Goal: Communication & Community: Participate in discussion

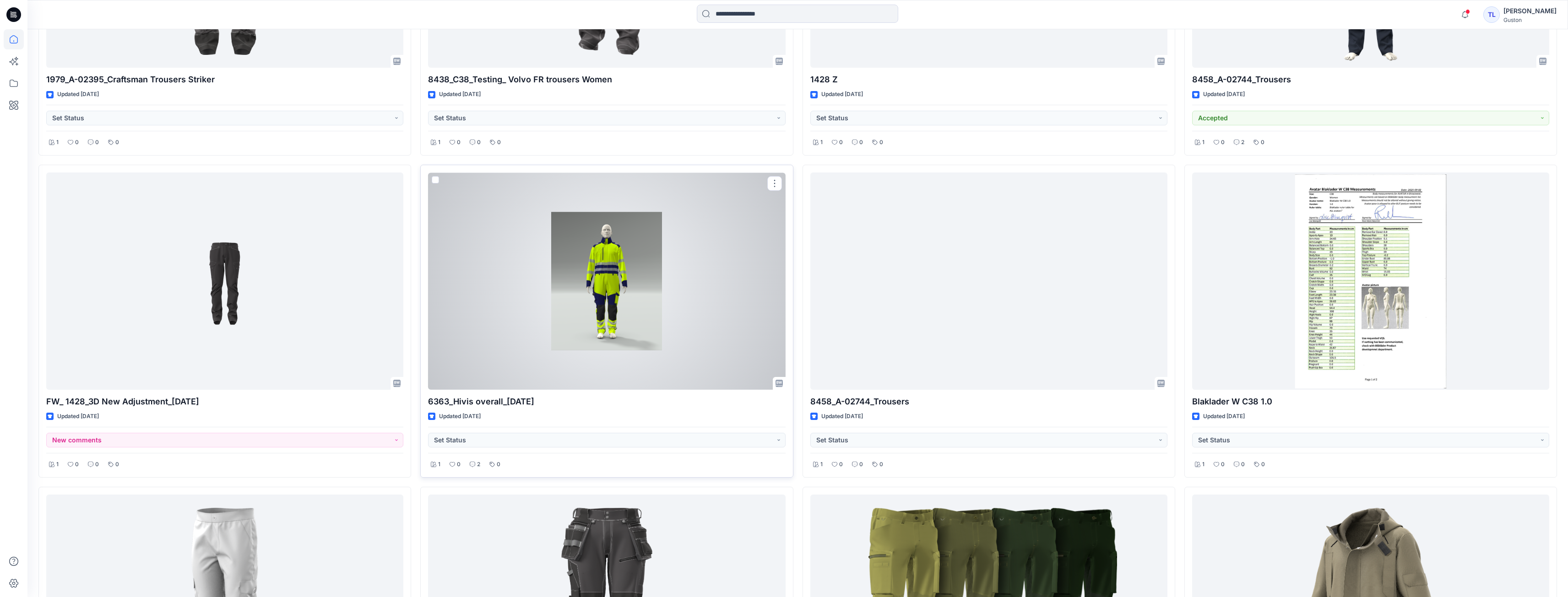
scroll to position [732, 0]
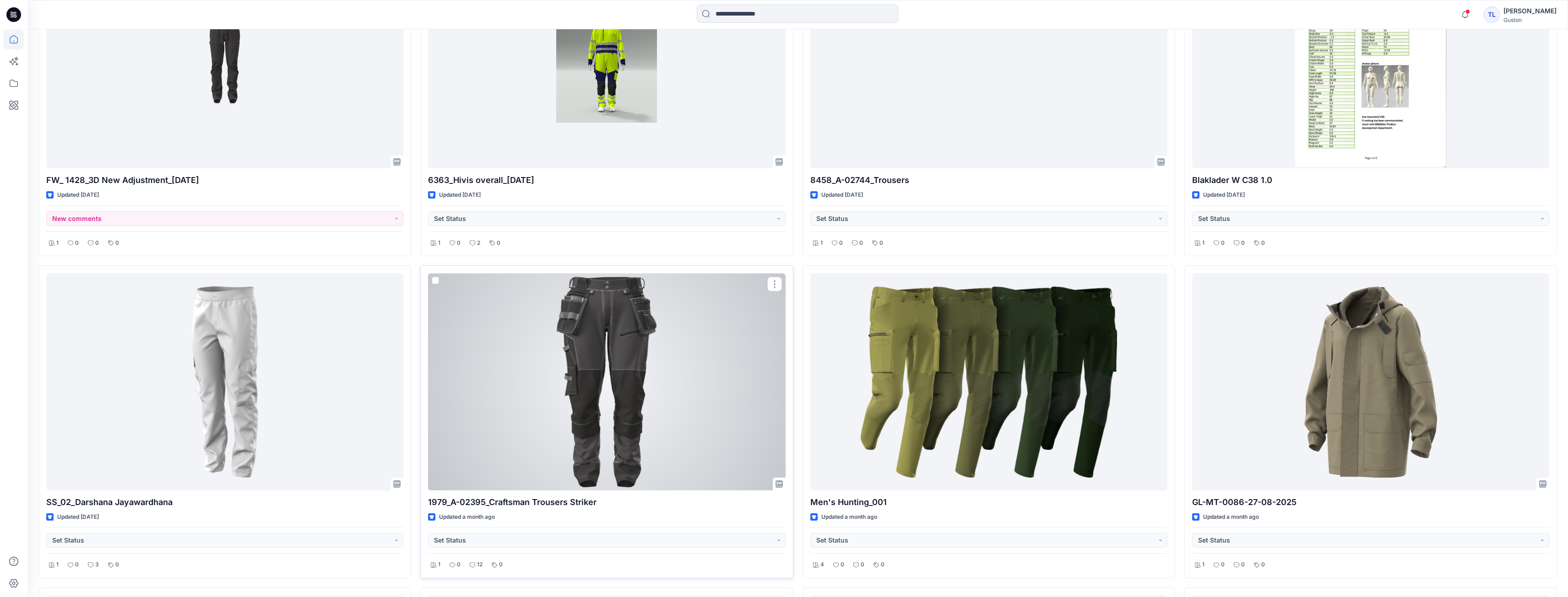
click at [531, 376] on div at bounding box center [606, 382] width 357 height 218
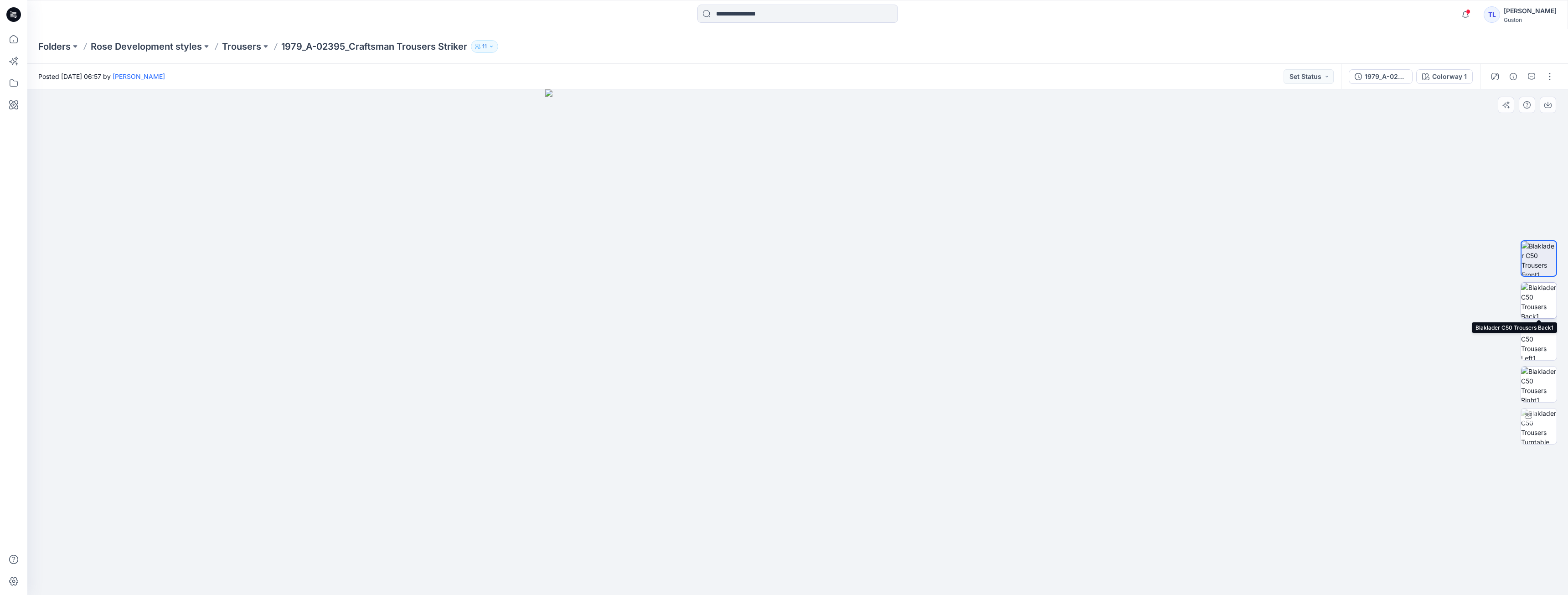
click at [1531, 296] on img at bounding box center [1539, 300] width 35 height 35
click at [1365, 79] on button "1979_A-02395_Craftsman Trousers Striker" at bounding box center [1381, 77] width 64 height 15
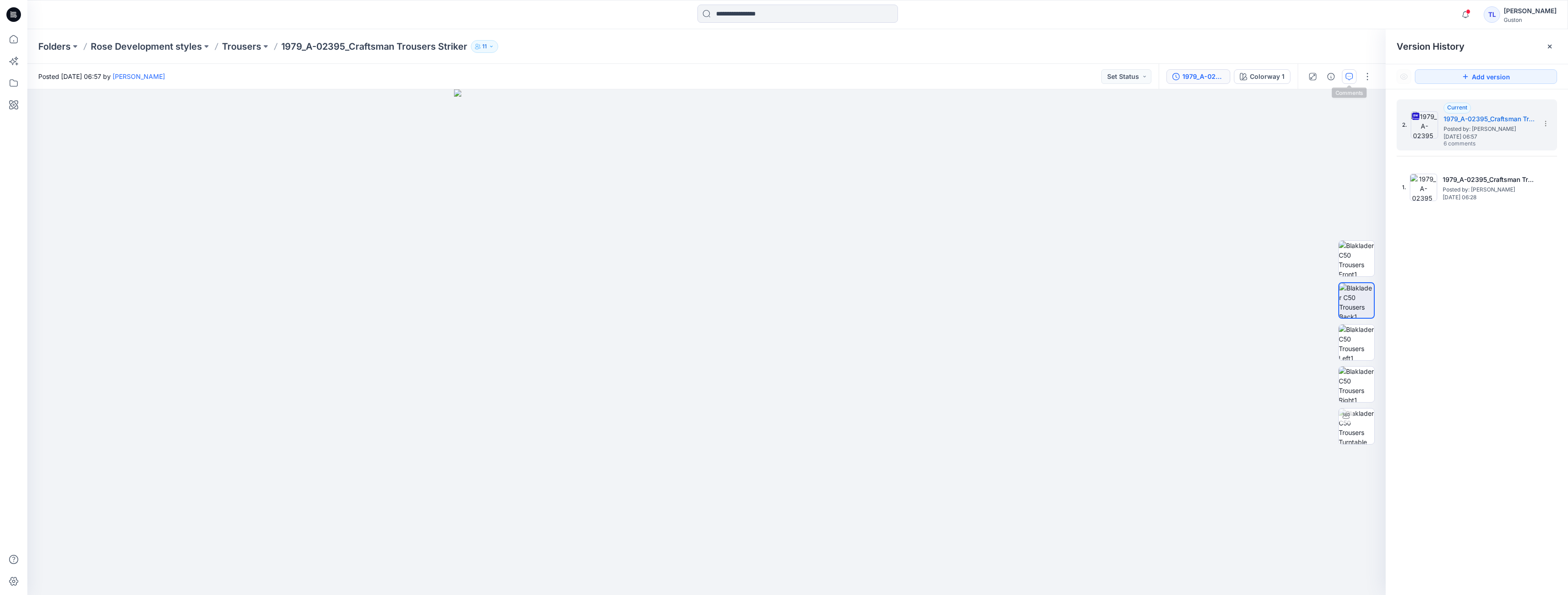
click at [1345, 77] on button "button" at bounding box center [1349, 77] width 15 height 15
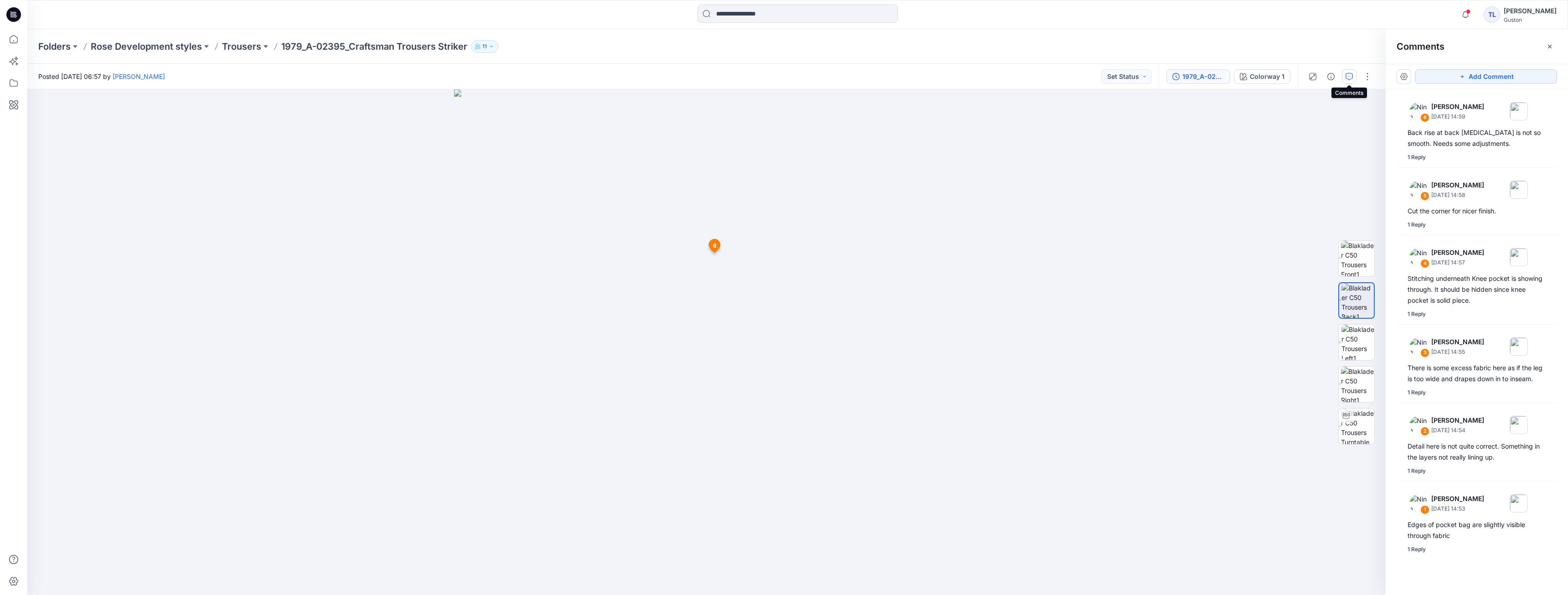
click at [1203, 81] on div "1979_A-02395_Craftsman Trousers Striker" at bounding box center [1203, 77] width 42 height 10
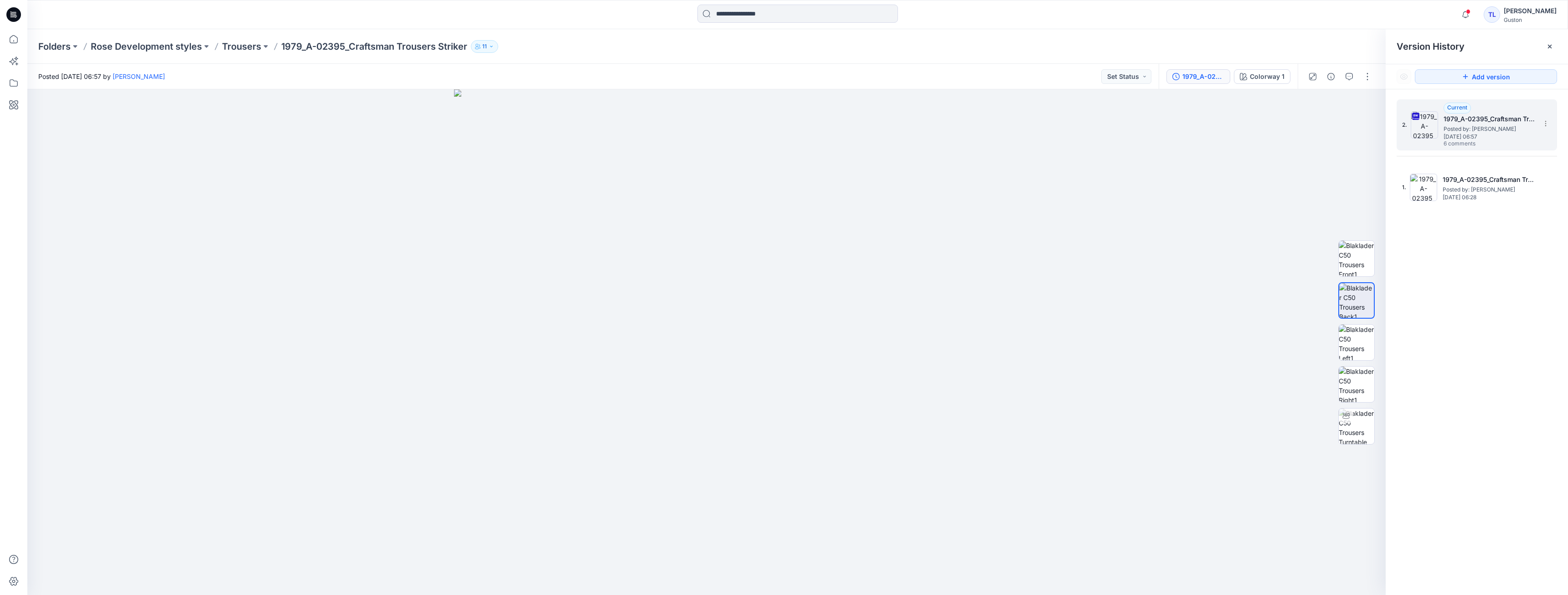
click at [1455, 132] on span "Posted by: [PERSON_NAME]" at bounding box center [1489, 129] width 91 height 9
click at [1348, 77] on icon "button" at bounding box center [1349, 77] width 7 height 7
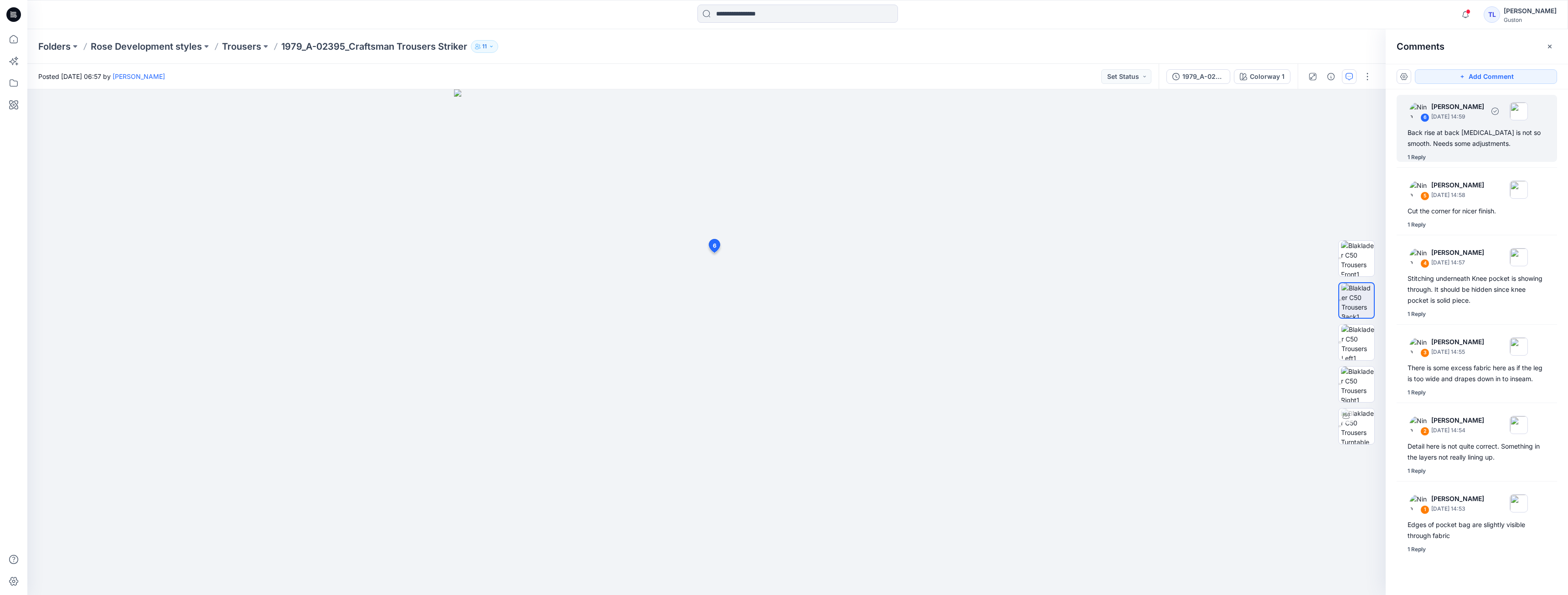
click at [1442, 150] on div "6 Nina Moller September 22, 2025 14:59 Back rise at back crotch is not so smoot…" at bounding box center [1477, 129] width 161 height 67
click at [771, 465] on div "Reply" at bounding box center [782, 468] width 150 height 20
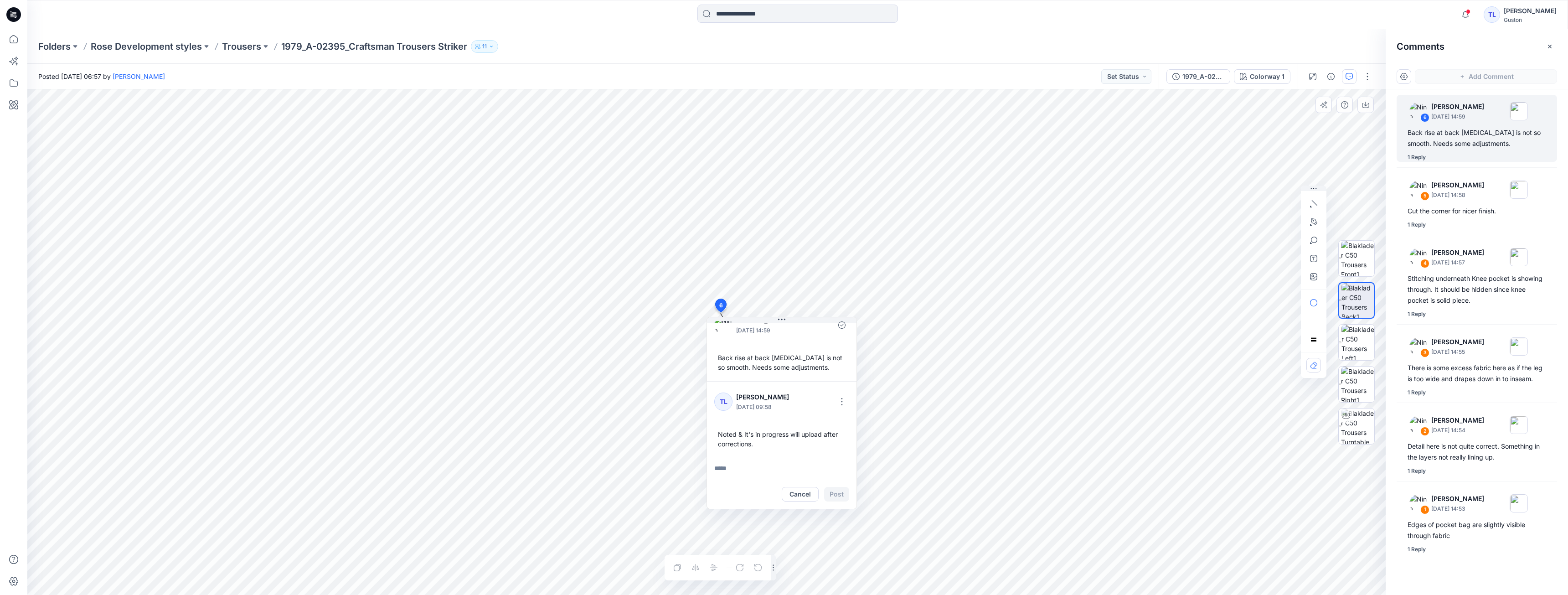
type textarea "*"
click at [794, 470] on textarea "**********" at bounding box center [782, 469] width 150 height 22
click at [796, 468] on textarea "**********" at bounding box center [782, 469] width 150 height 22
click at [794, 471] on textarea "**********" at bounding box center [782, 469] width 150 height 22
click at [812, 471] on textarea "**********" at bounding box center [782, 469] width 150 height 22
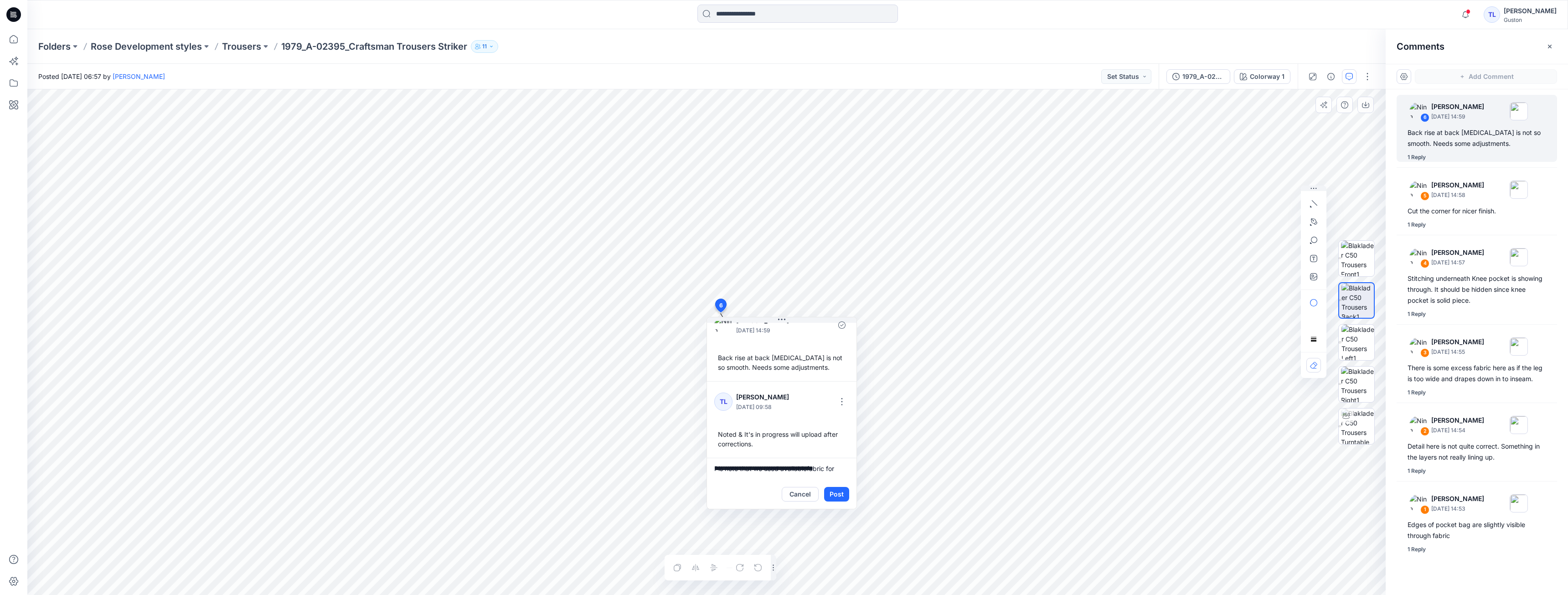
drag, startPoint x: 836, startPoint y: 468, endPoint x: 844, endPoint y: 478, distance: 12.8
click at [837, 468] on textarea "**********" at bounding box center [782, 469] width 150 height 22
click at [734, 476] on textarea "**********" at bounding box center [782, 469] width 150 height 22
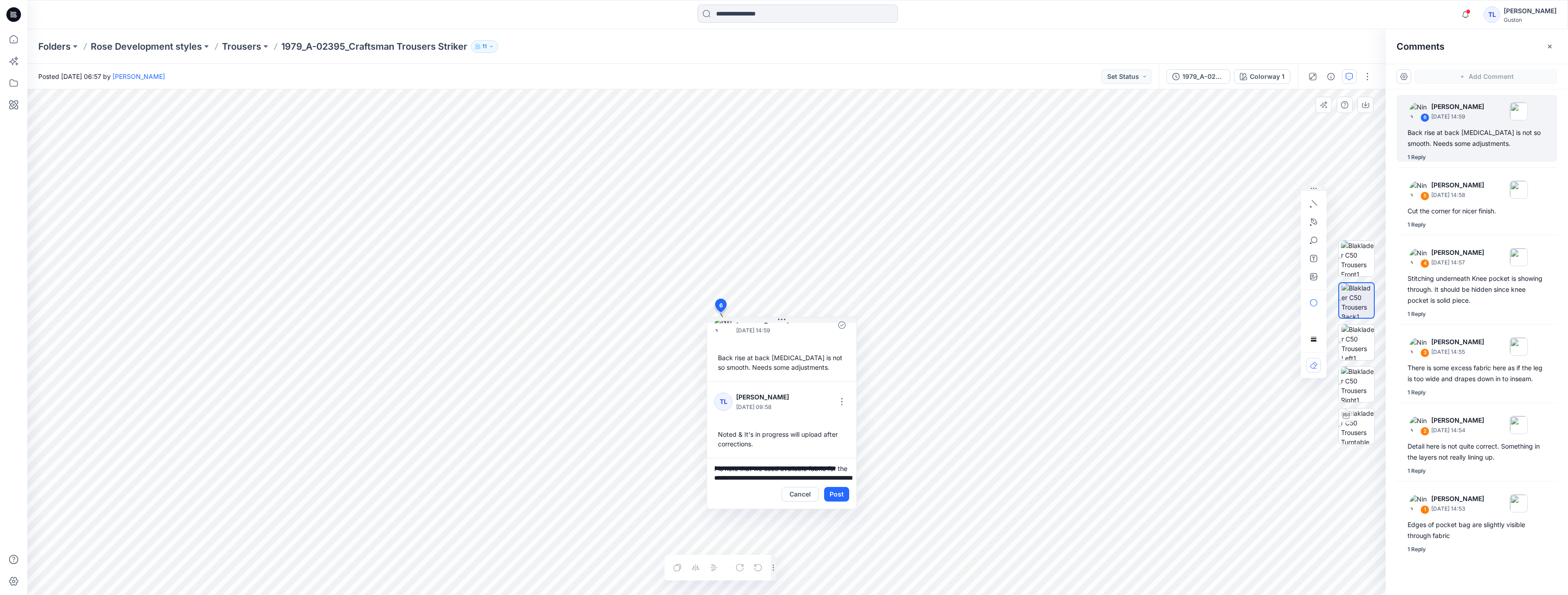
click at [751, 477] on textarea "**********" at bounding box center [782, 469] width 150 height 22
drag, startPoint x: 715, startPoint y: 465, endPoint x: 757, endPoint y: 476, distance: 43.4
click at [757, 476] on textarea "**********" at bounding box center [782, 469] width 150 height 22
click at [822, 473] on textarea "**********" at bounding box center [782, 469] width 150 height 22
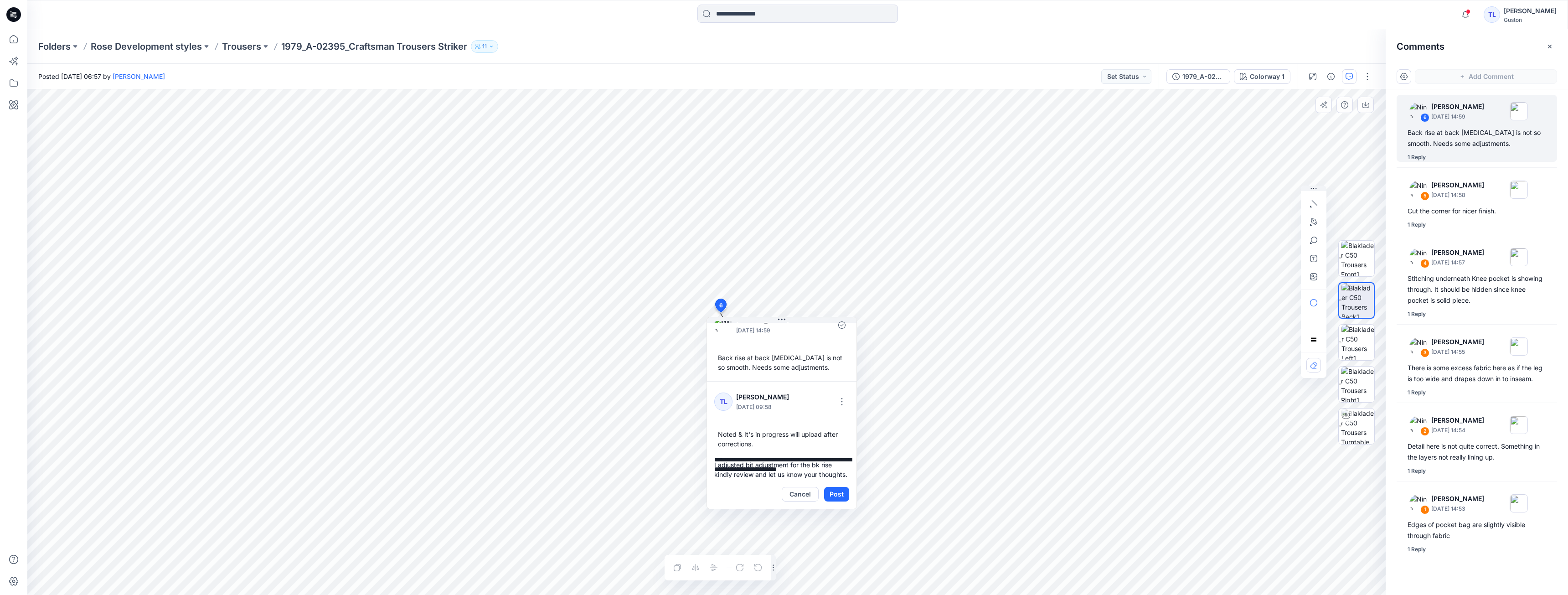
scroll to position [19, 0]
click at [754, 468] on textarea "**********" at bounding box center [782, 469] width 150 height 22
click at [812, 470] on textarea "**********" at bounding box center [782, 469] width 150 height 22
type textarea "**********"
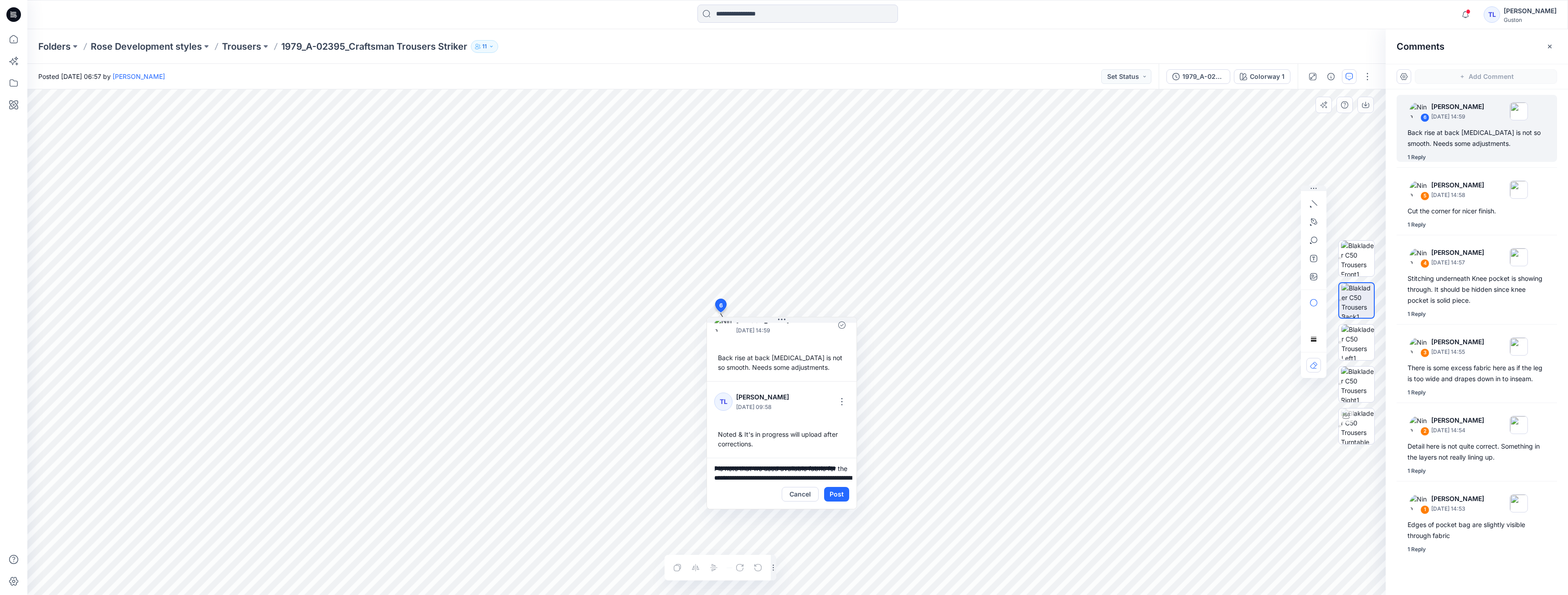
scroll to position [0, 0]
click at [839, 495] on button "Post" at bounding box center [836, 495] width 25 height 15
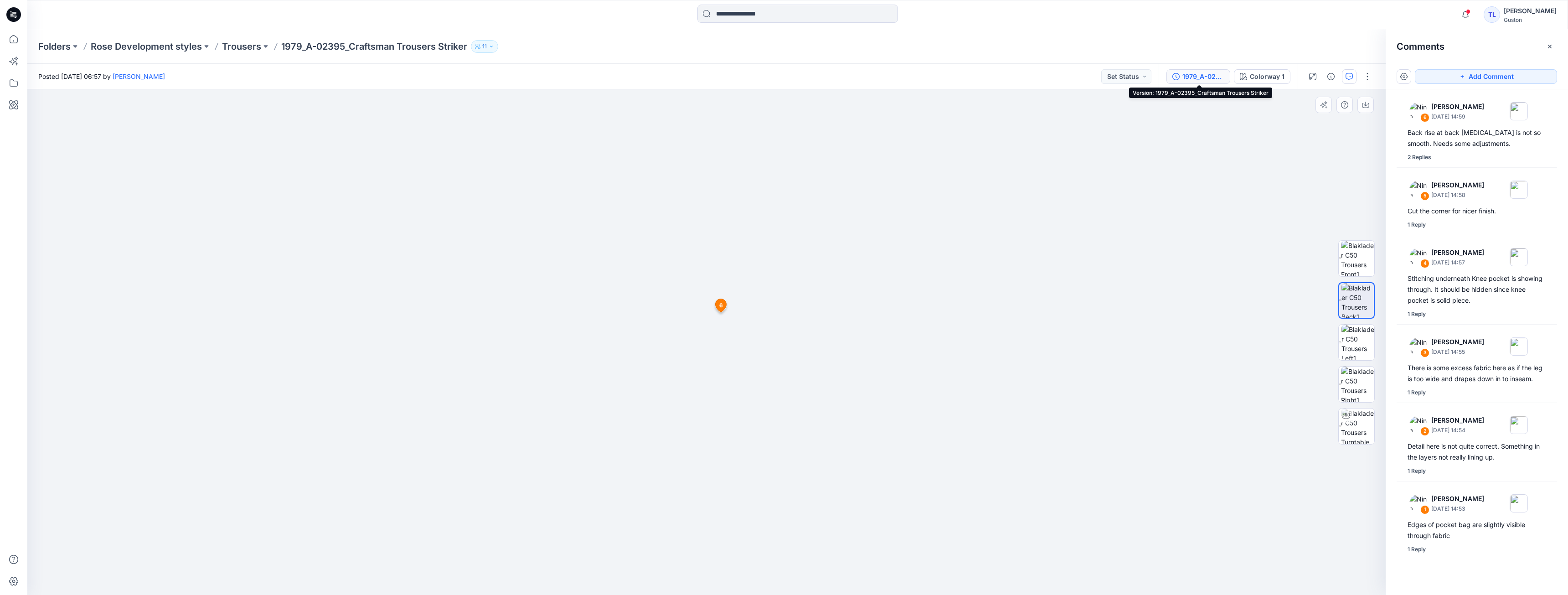
click at [1200, 80] on div "1979_A-02395_Craftsman Trousers Striker" at bounding box center [1203, 77] width 42 height 10
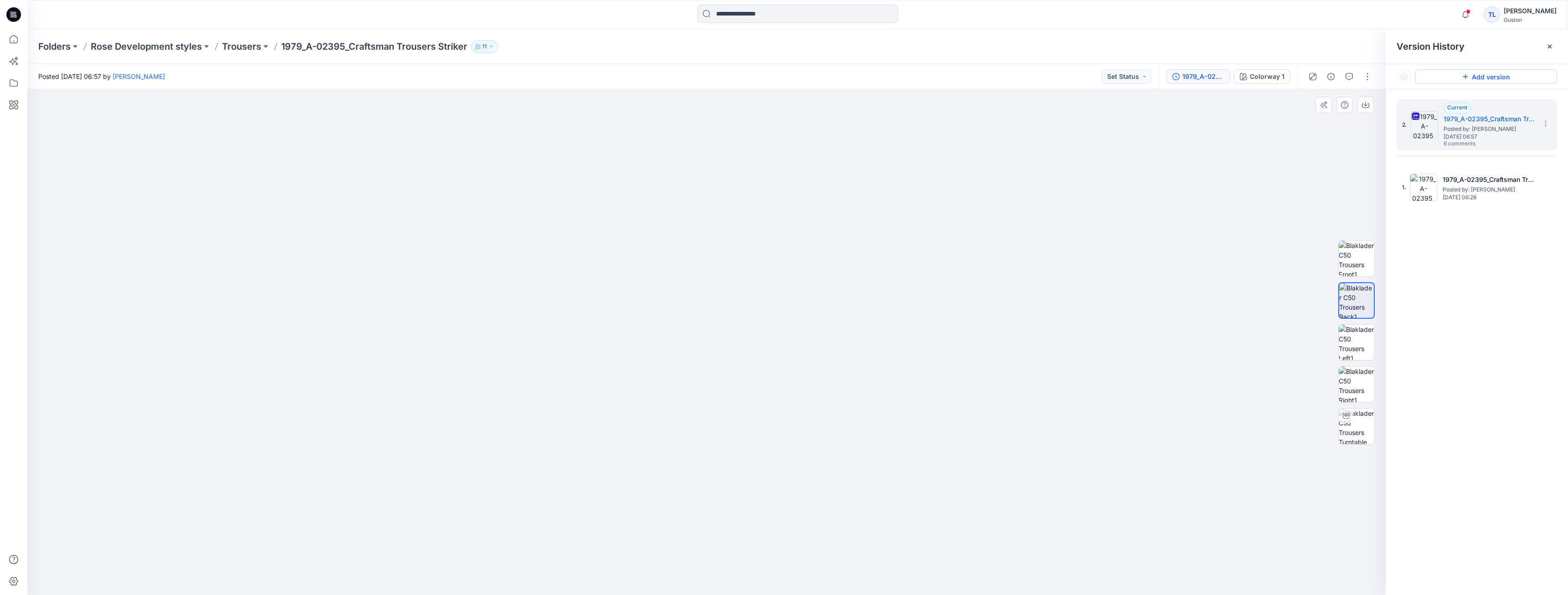
click at [1468, 75] on icon at bounding box center [1466, 77] width 7 height 7
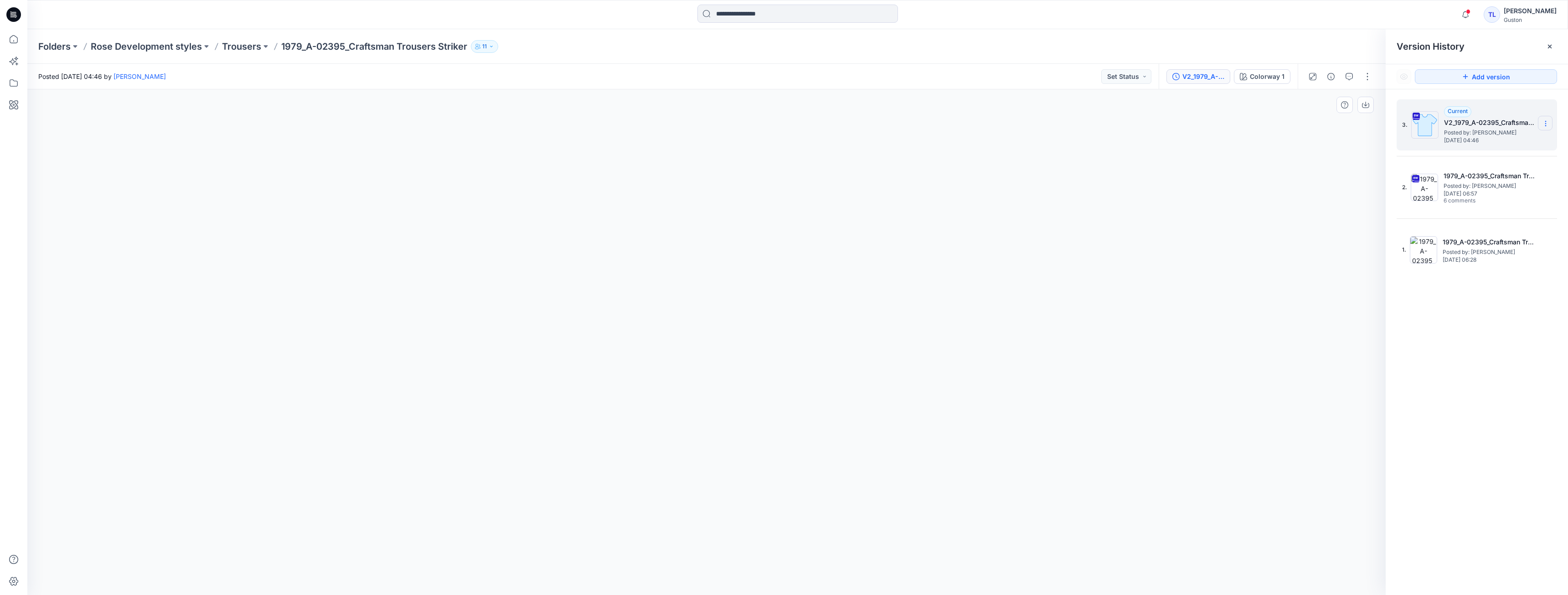
click at [1543, 124] on icon at bounding box center [1545, 124] width 7 height 7
drag, startPoint x: 1286, startPoint y: 167, endPoint x: 1338, endPoint y: 94, distance: 89.6
click at [1287, 167] on div "Colorway 1 Loading... Material Properties Loading..." at bounding box center [707, 342] width 1359 height 505
click at [1366, 77] on button "button" at bounding box center [1368, 77] width 15 height 15
click at [1318, 122] on button "Edit" at bounding box center [1329, 124] width 84 height 17
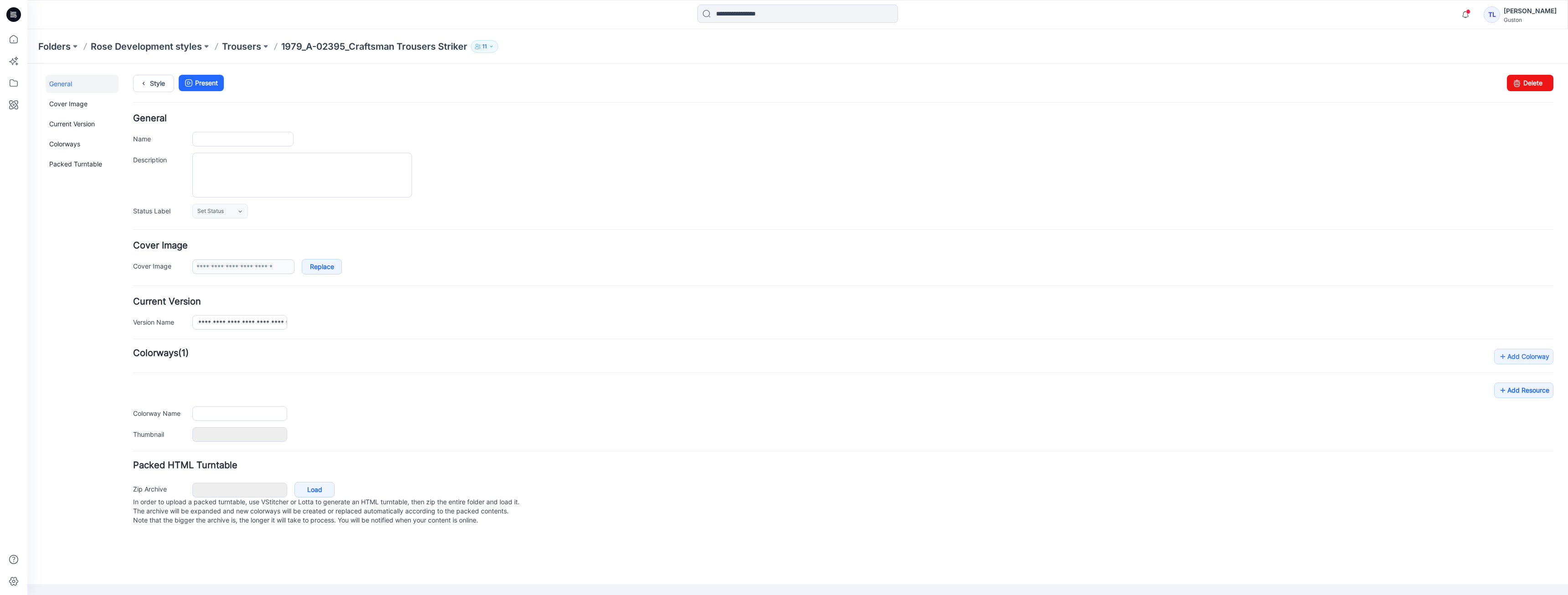
type input "**********"
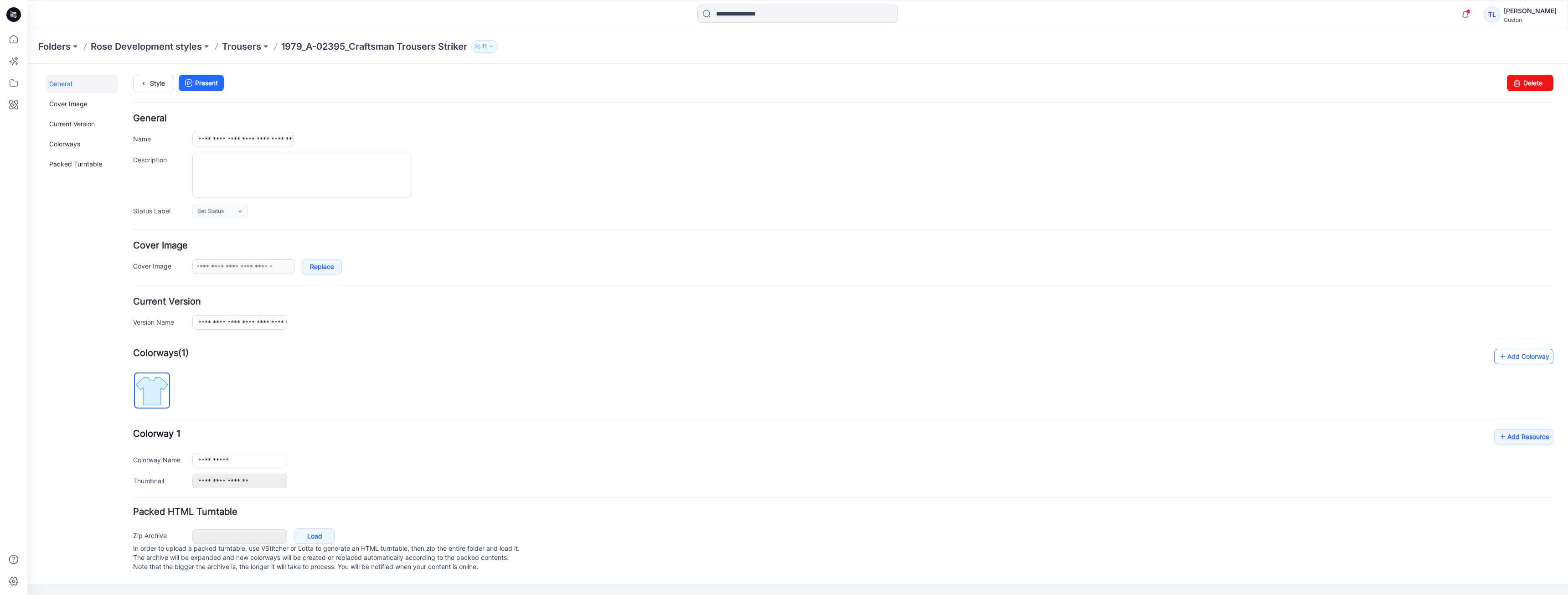
click at [1505, 355] on icon at bounding box center [1502, 357] width 9 height 15
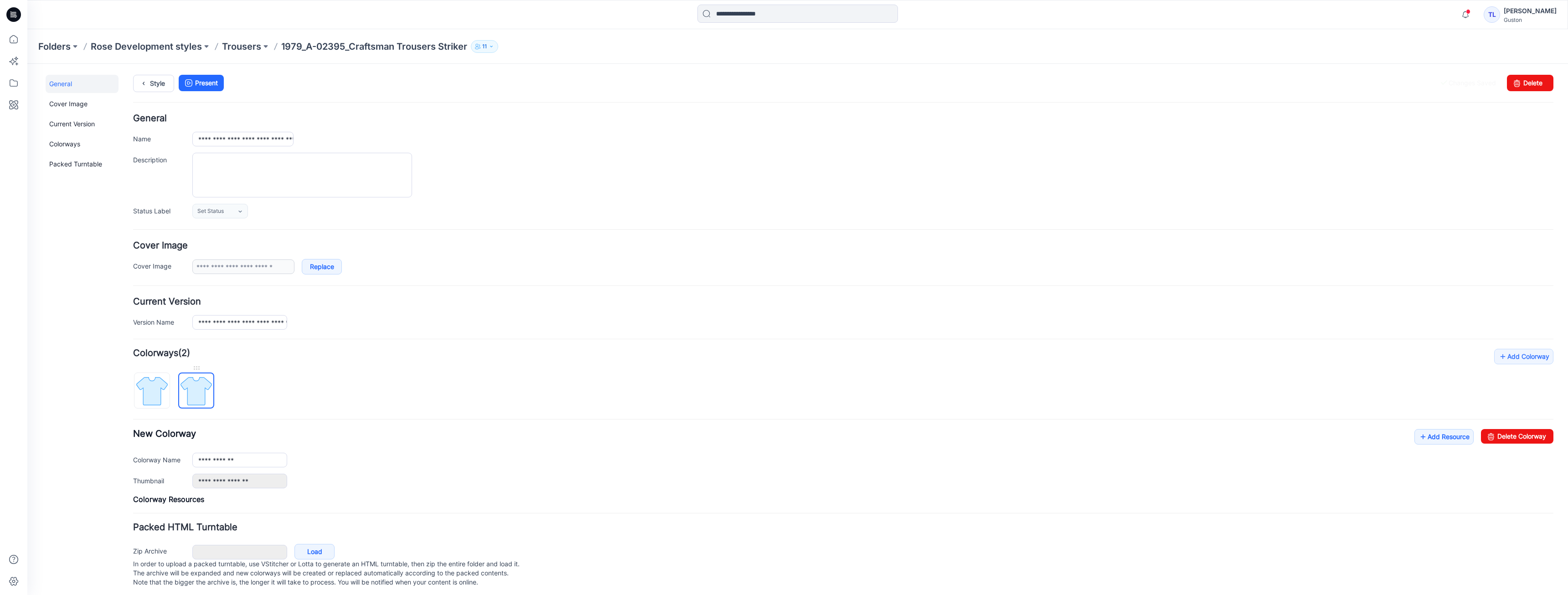
click at [197, 393] on img at bounding box center [196, 391] width 34 height 34
drag, startPoint x: 1494, startPoint y: 437, endPoint x: 851, endPoint y: 110, distance: 721.4
click at [1494, 437] on link "Delete Colorway" at bounding box center [1517, 437] width 72 height 15
type input "**********"
click at [1498, 440] on icon at bounding box center [1502, 437] width 9 height 15
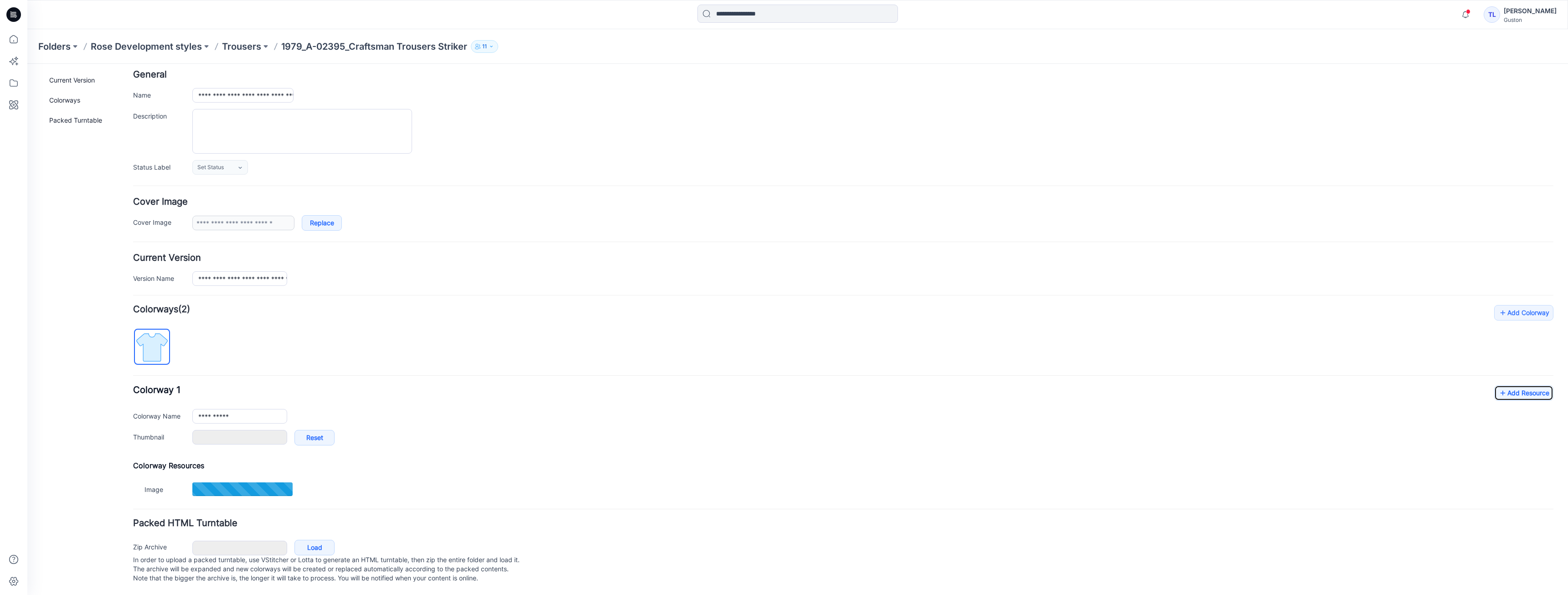
scroll to position [53, 0]
type input "**********"
click at [1498, 387] on icon at bounding box center [1502, 393] width 9 height 15
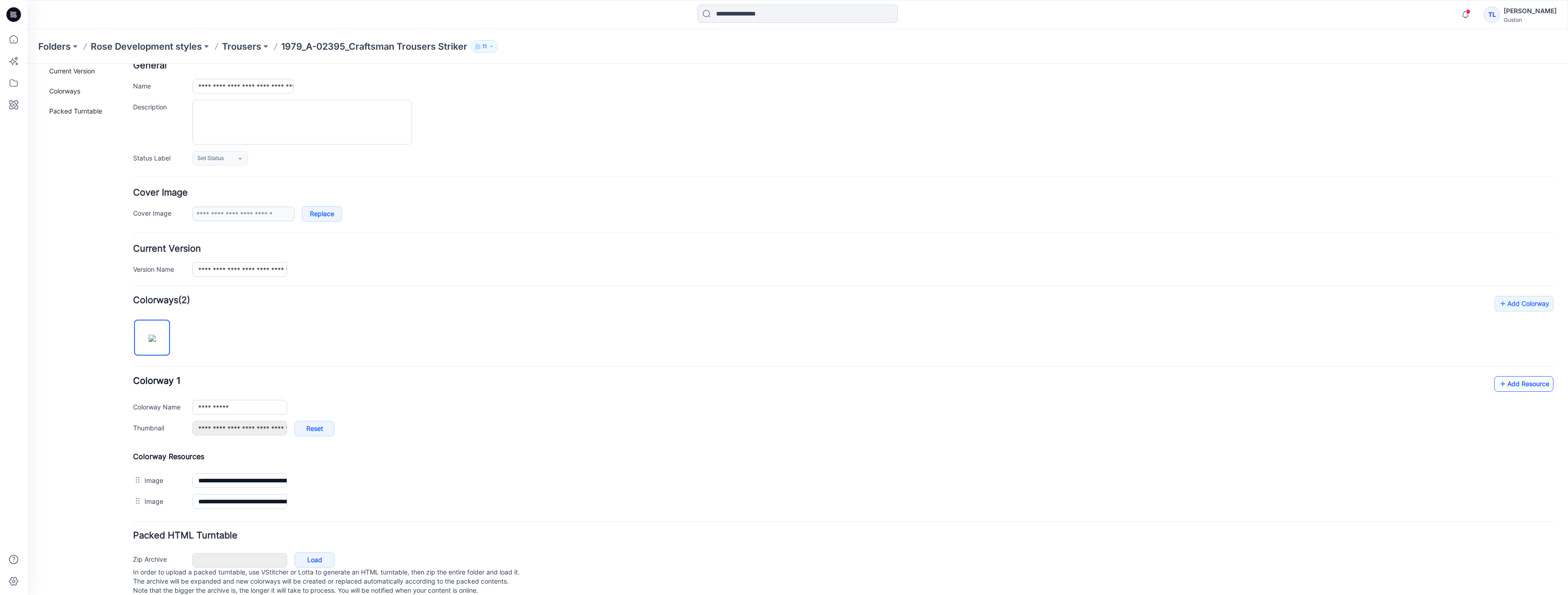
click at [1498, 382] on icon at bounding box center [1502, 384] width 9 height 15
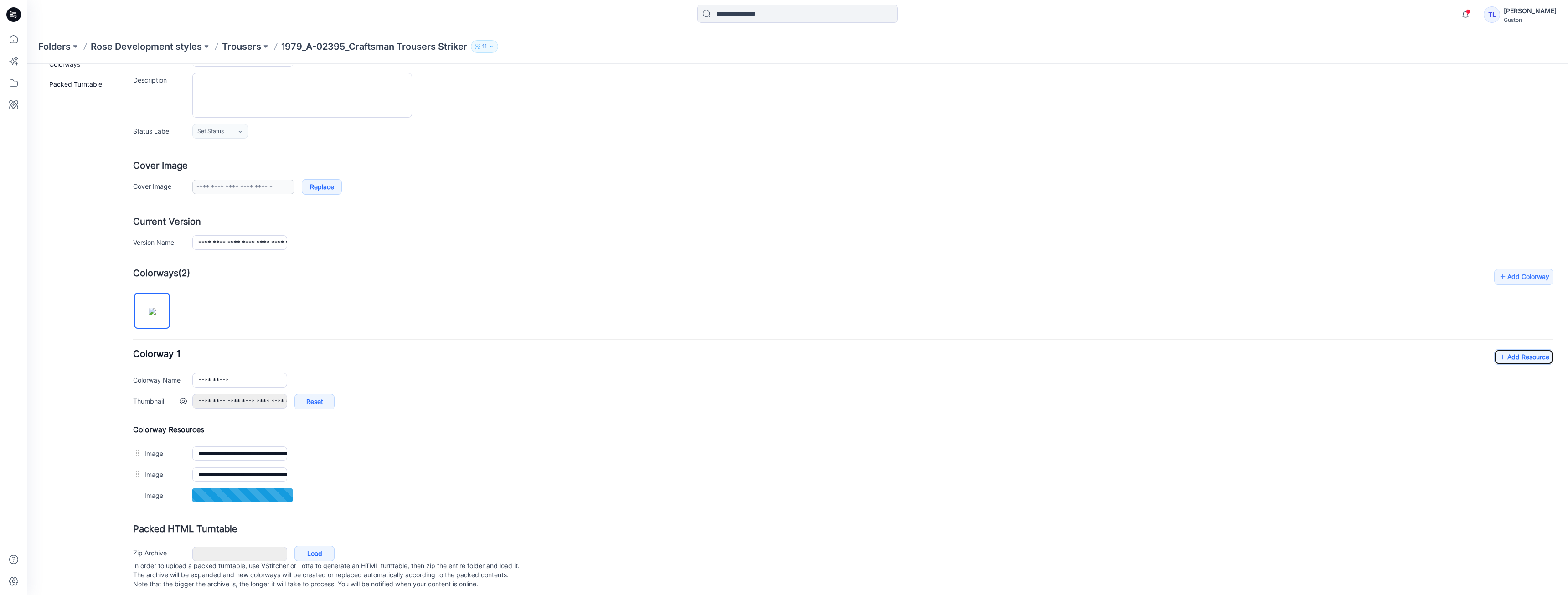
scroll to position [95, 0]
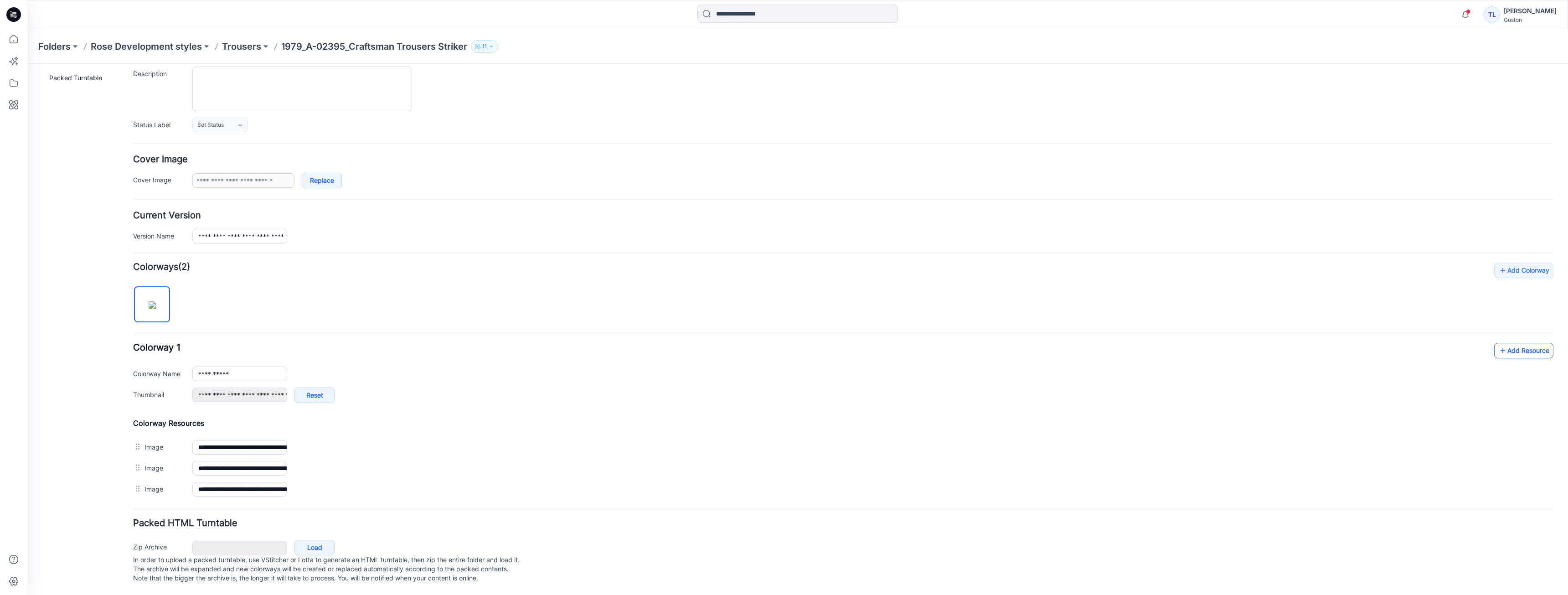
click at [1498, 343] on icon at bounding box center [1502, 351] width 9 height 15
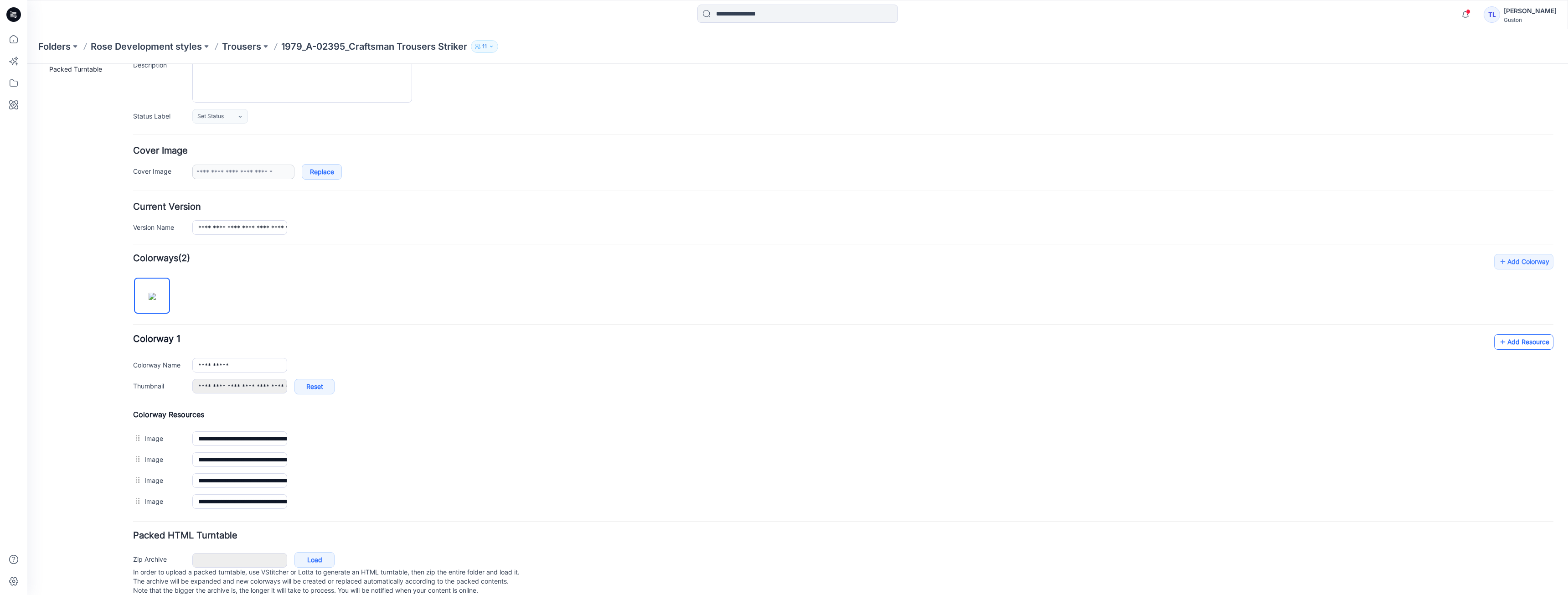
click at [1502, 347] on link "Add Resource" at bounding box center [1524, 342] width 59 height 15
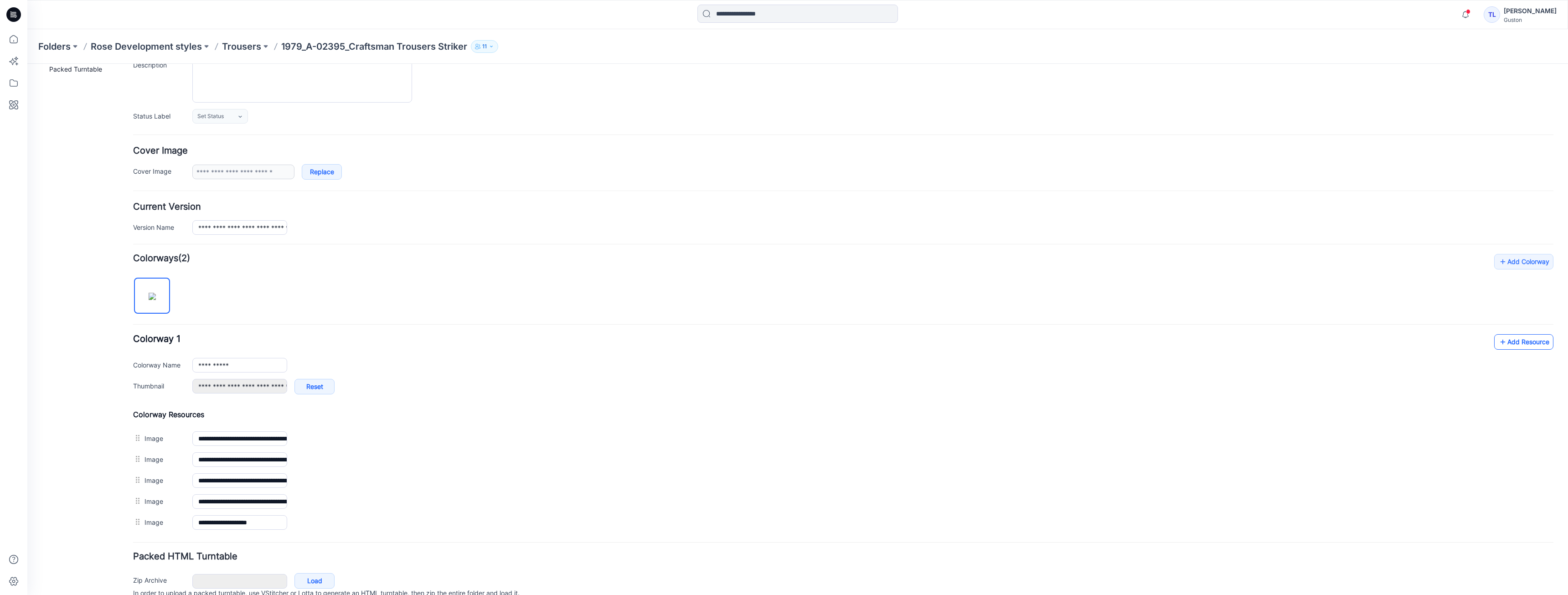
click at [1498, 342] on icon at bounding box center [1502, 342] width 9 height 15
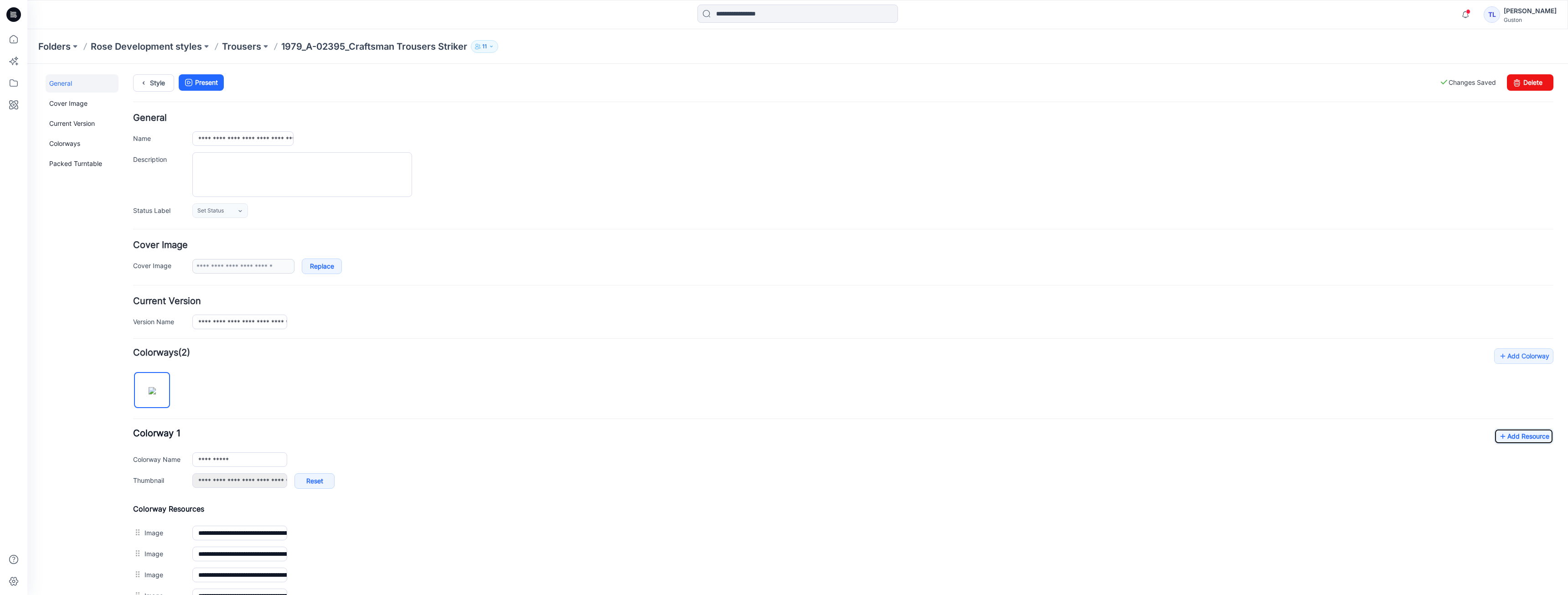
scroll to position [0, 0]
click at [150, 83] on link "Style" at bounding box center [153, 83] width 41 height 17
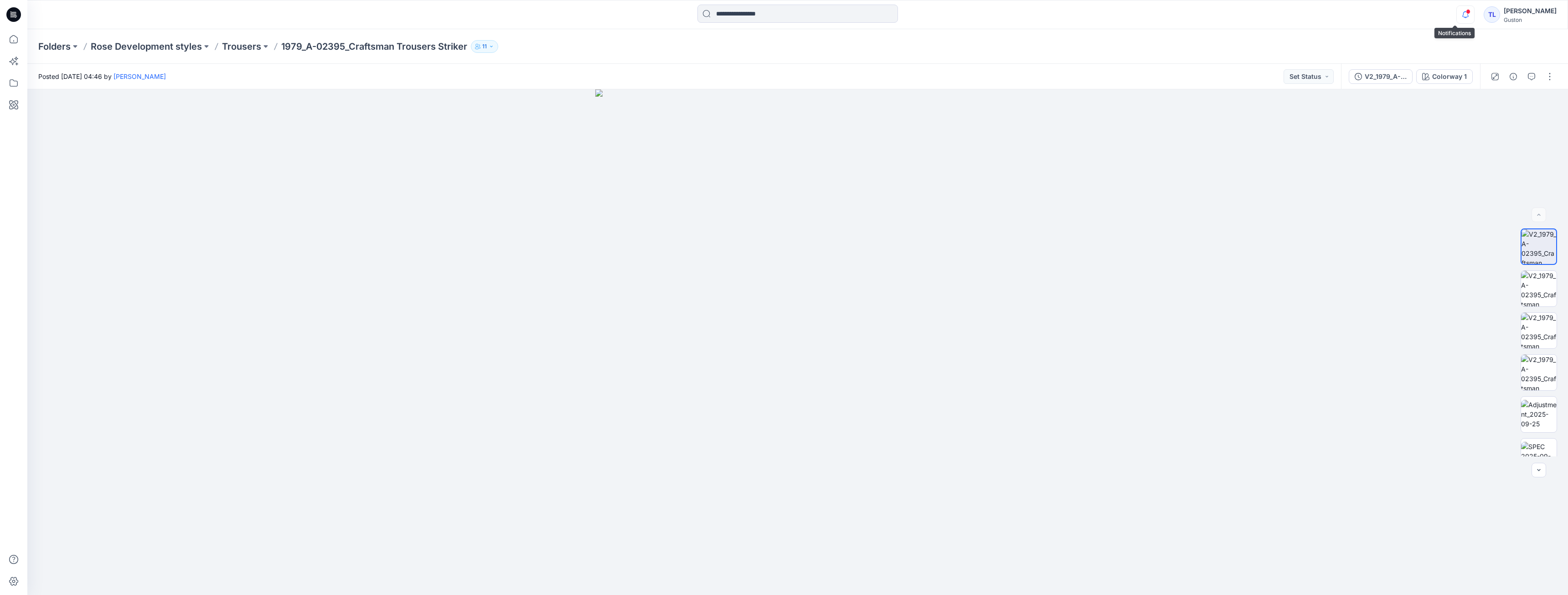
click at [1457, 16] on icon "button" at bounding box center [1465, 15] width 17 height 18
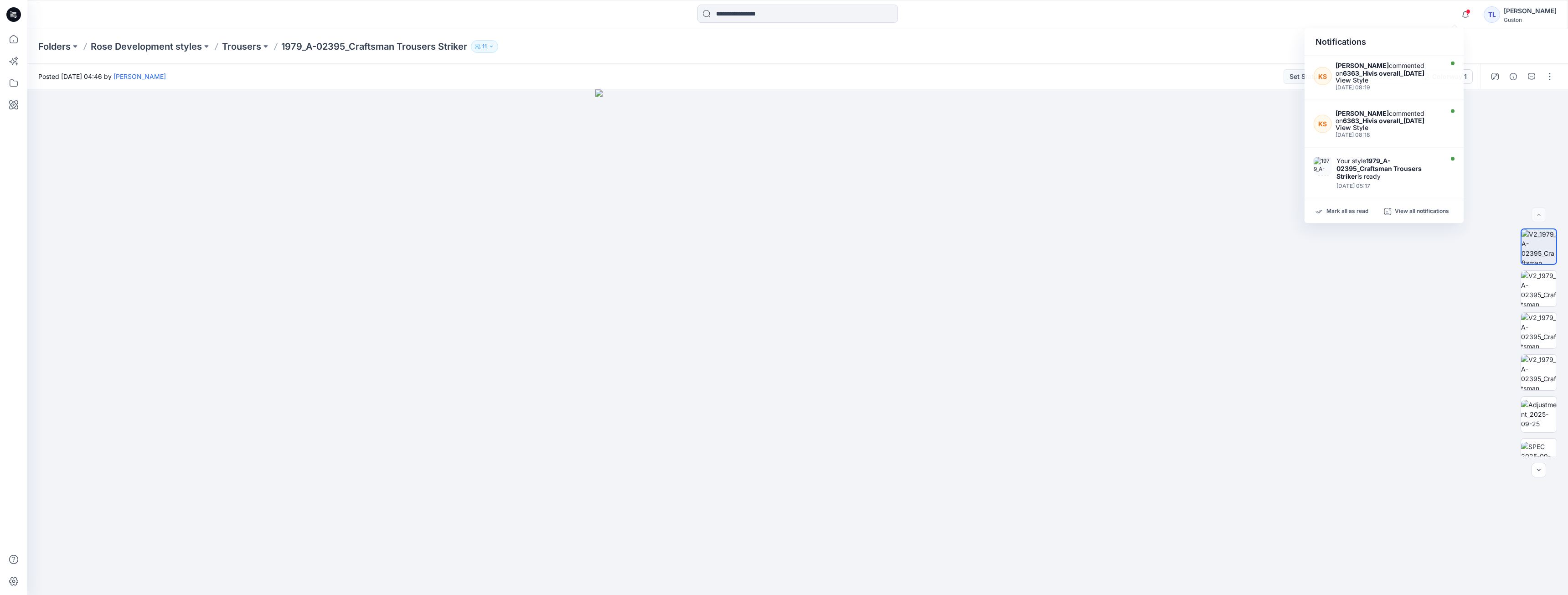
click at [1211, 50] on div "Folders Rose Development styles Trousers 1979_A-02395_Craftsman Trousers Strike…" at bounding box center [762, 46] width 1447 height 13
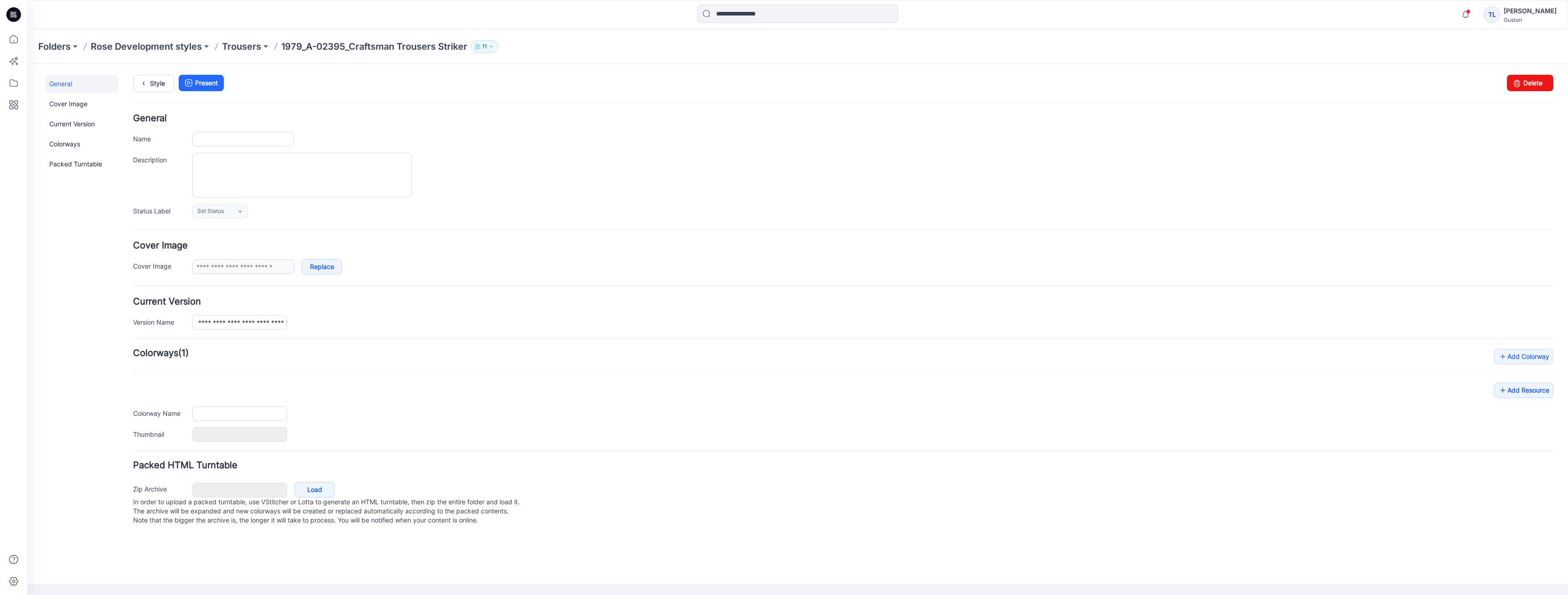
type input "**********"
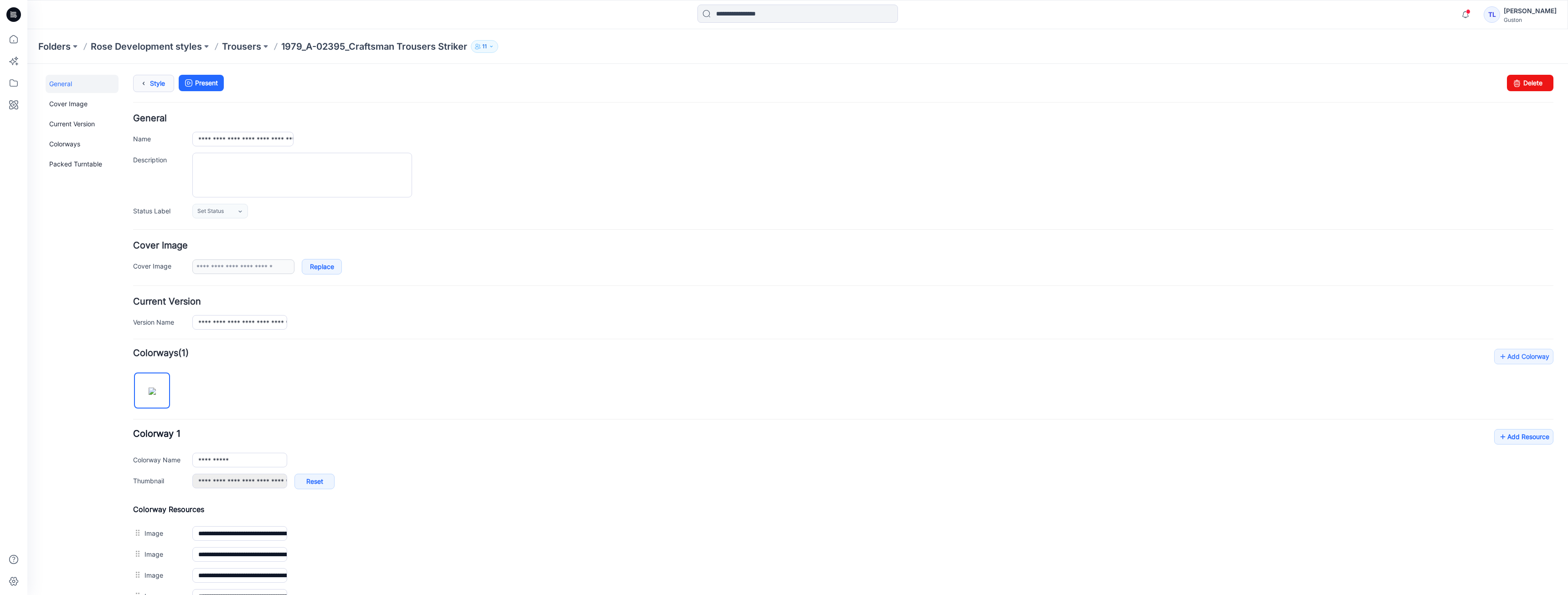
click at [155, 82] on link "Style" at bounding box center [153, 83] width 41 height 17
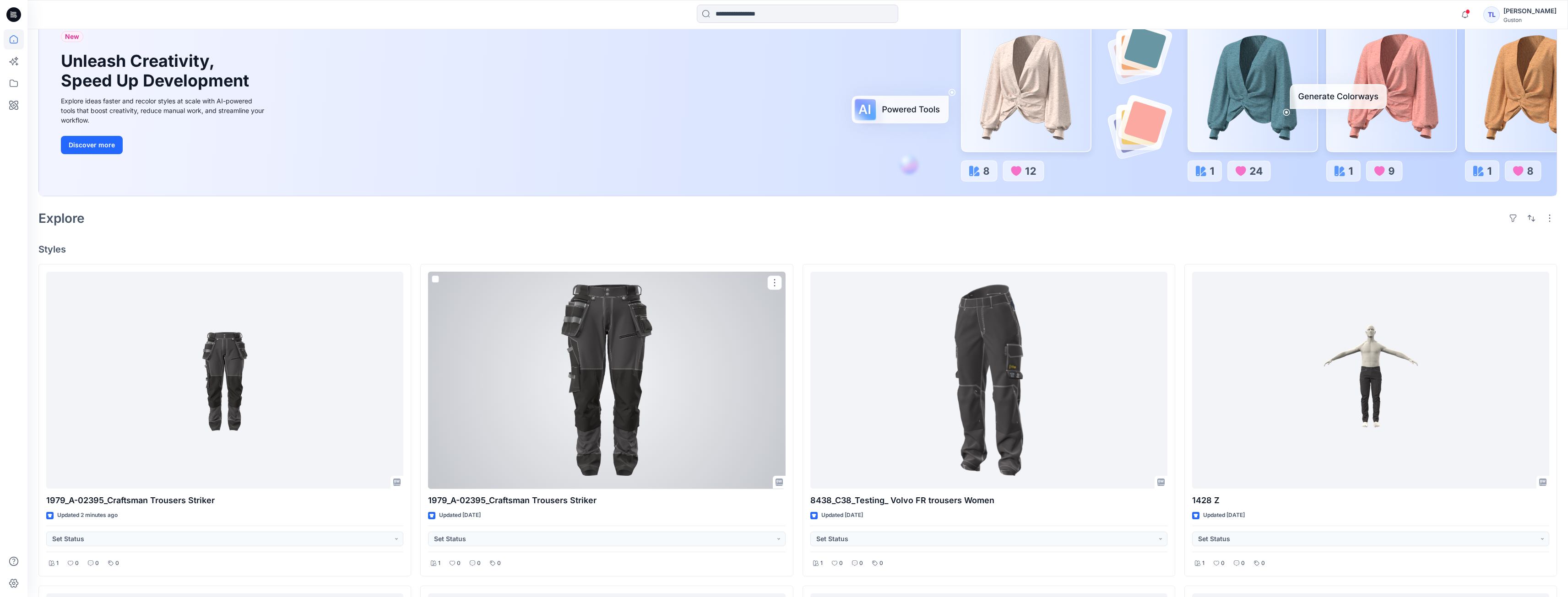
scroll to position [92, 0]
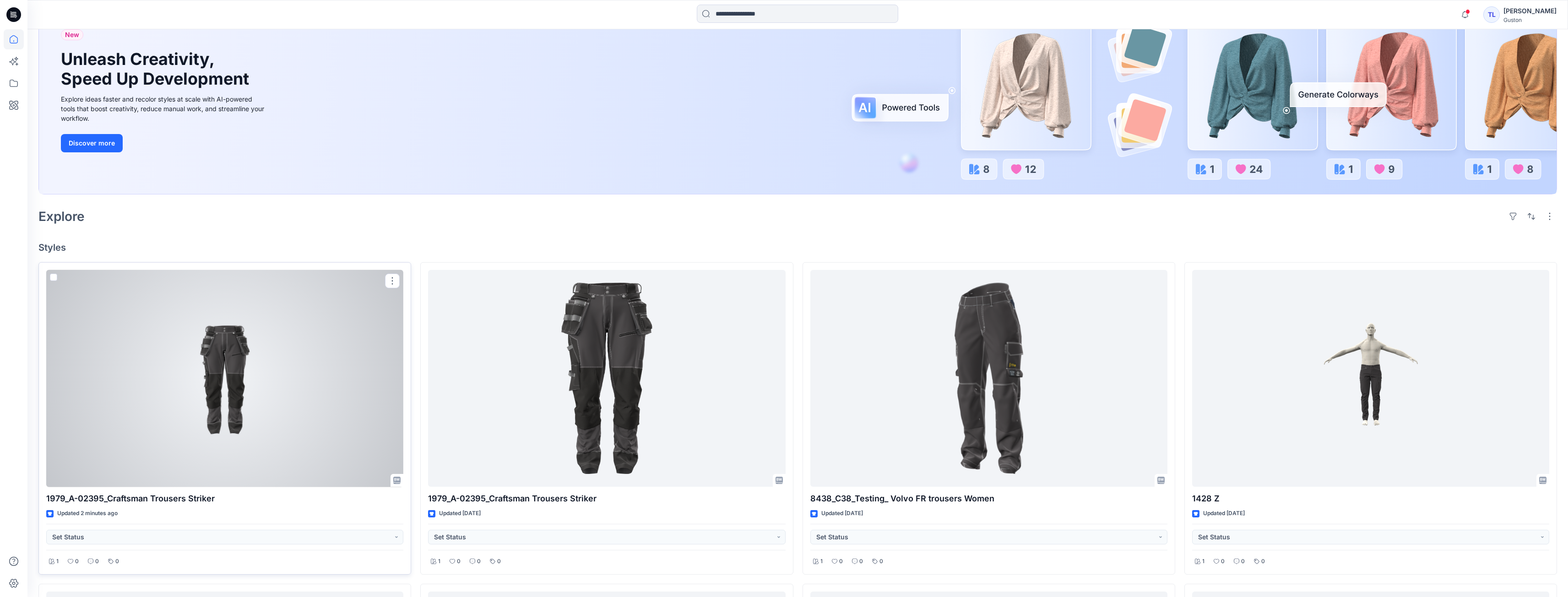
click at [269, 391] on div at bounding box center [225, 379] width 357 height 218
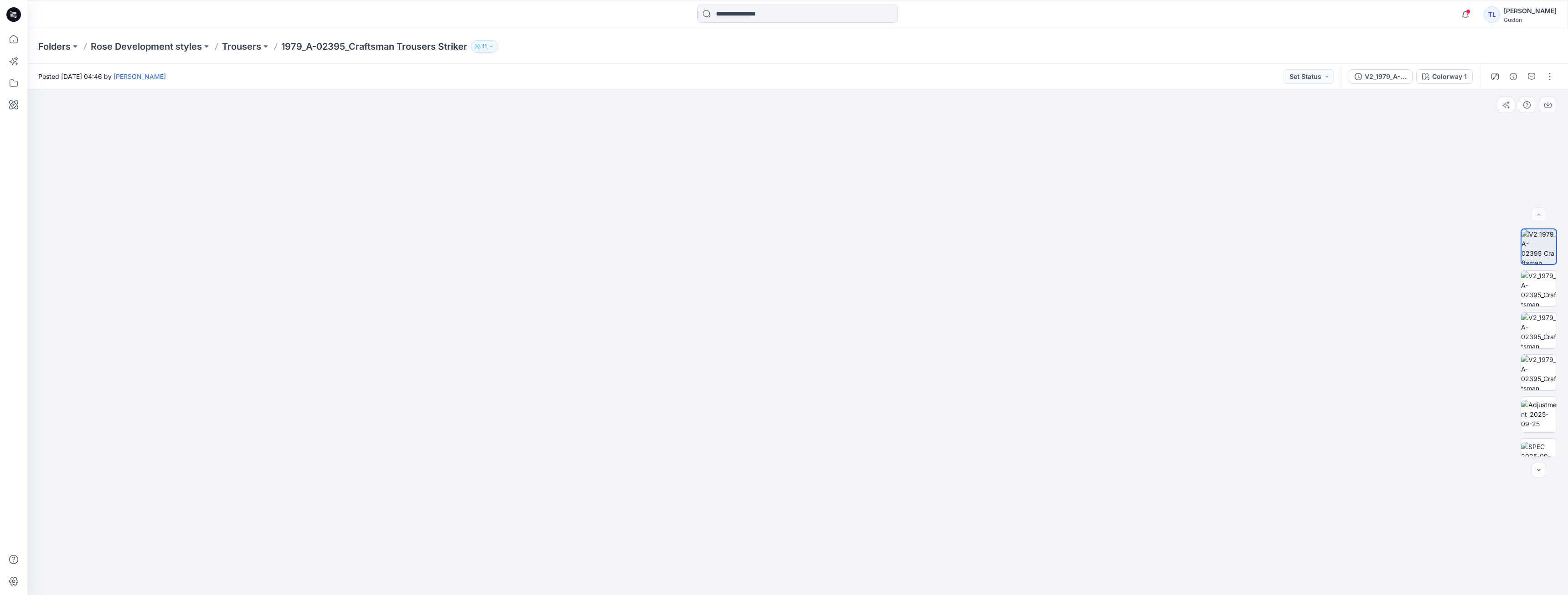
drag, startPoint x: 842, startPoint y: 226, endPoint x: 812, endPoint y: 333, distance: 111.1
click at [812, 333] on img at bounding box center [797, 308] width 686 height 575
click at [1378, 78] on div "V2_1979_A-02395_Craftsman Trousers Striker" at bounding box center [1385, 77] width 42 height 10
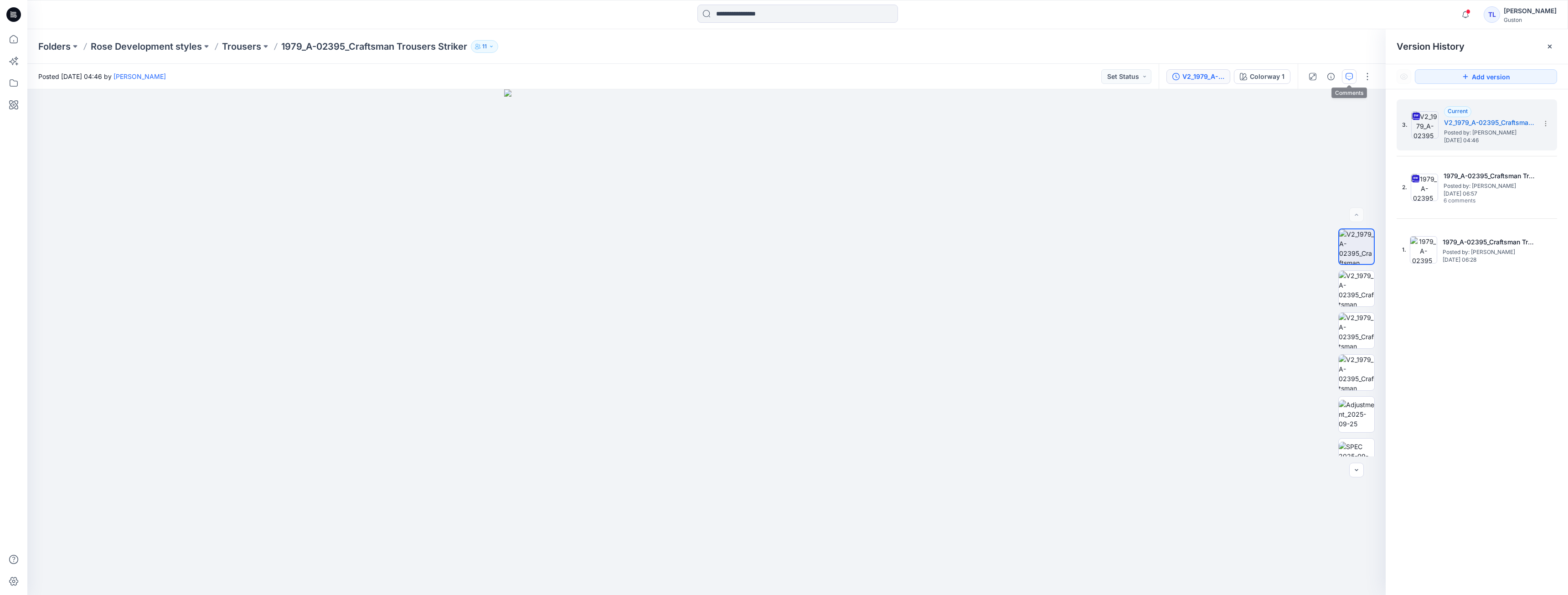
click at [1351, 77] on icon "button" at bounding box center [1349, 77] width 7 height 7
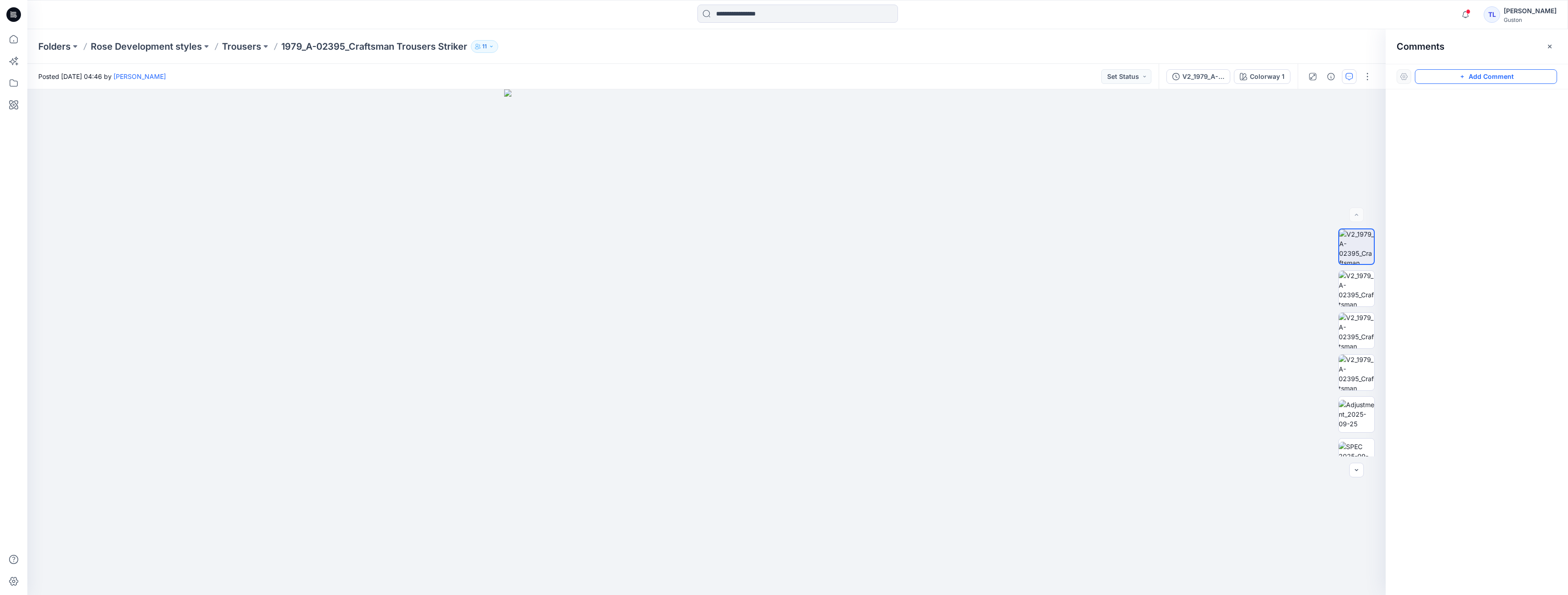
click at [1460, 77] on icon "button" at bounding box center [1462, 77] width 7 height 7
click at [1440, 77] on button "Click on the style to leave a comment" at bounding box center [1486, 77] width 142 height 15
click at [1404, 79] on div at bounding box center [1404, 77] width 15 height 15
click at [738, 290] on div "1" at bounding box center [707, 342] width 1359 height 505
drag, startPoint x: 730, startPoint y: 311, endPoint x: 762, endPoint y: 324, distance: 34.5
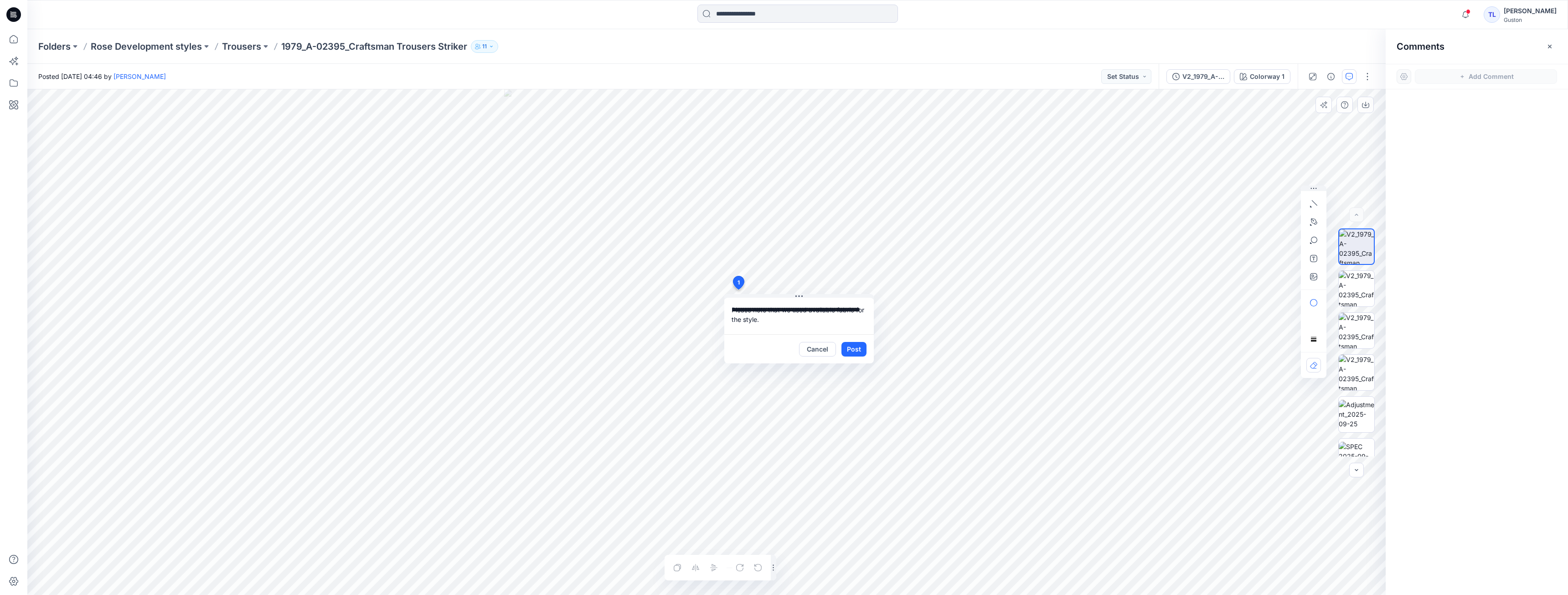
click at [762, 324] on textarea "**********" at bounding box center [799, 316] width 150 height 37
type textarea "**********"
click at [856, 351] on button "Post" at bounding box center [853, 350] width 25 height 15
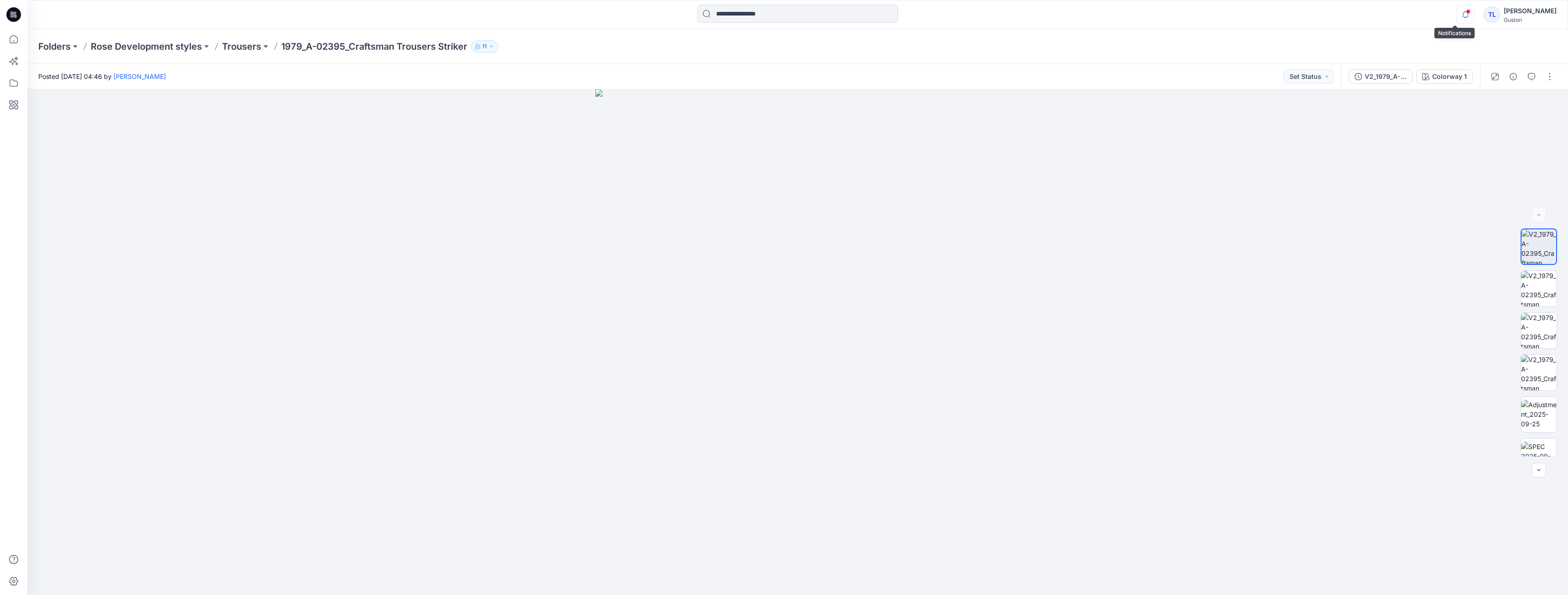
click at [1460, 15] on icon "button" at bounding box center [1465, 15] width 17 height 18
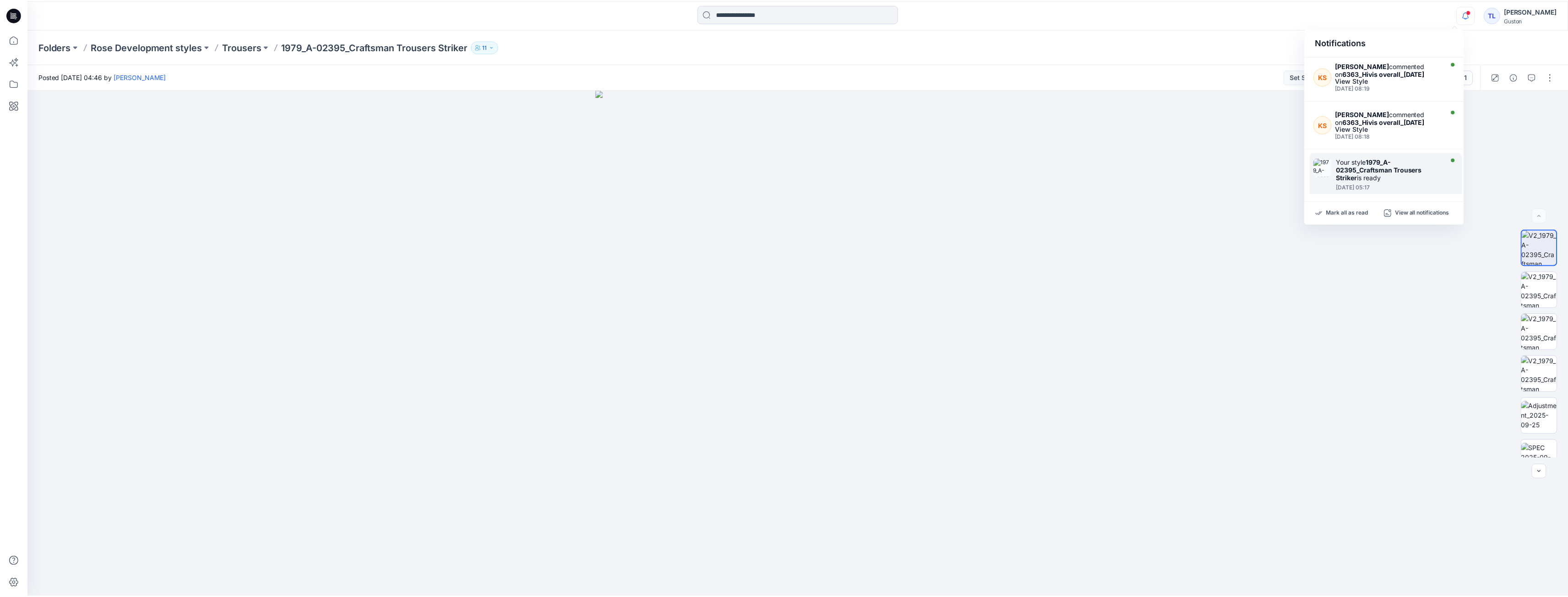
scroll to position [46, 0]
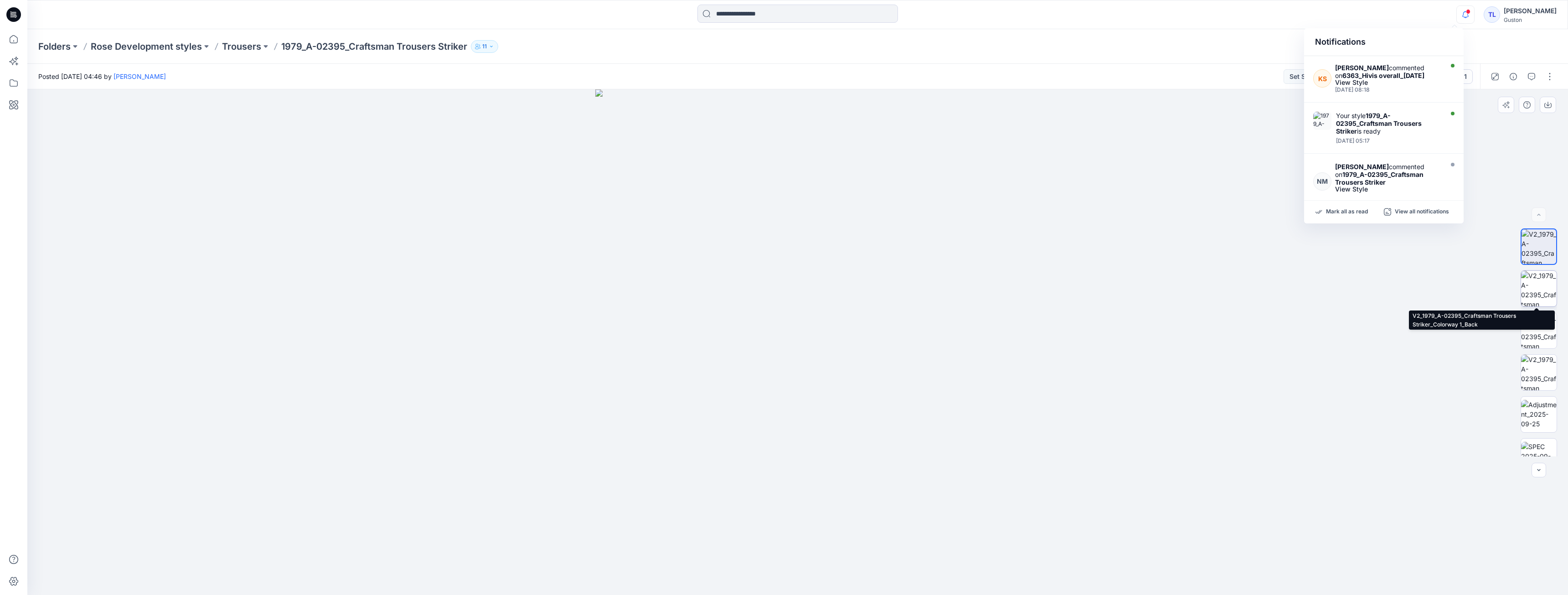
click at [1547, 292] on img at bounding box center [1539, 289] width 35 height 35
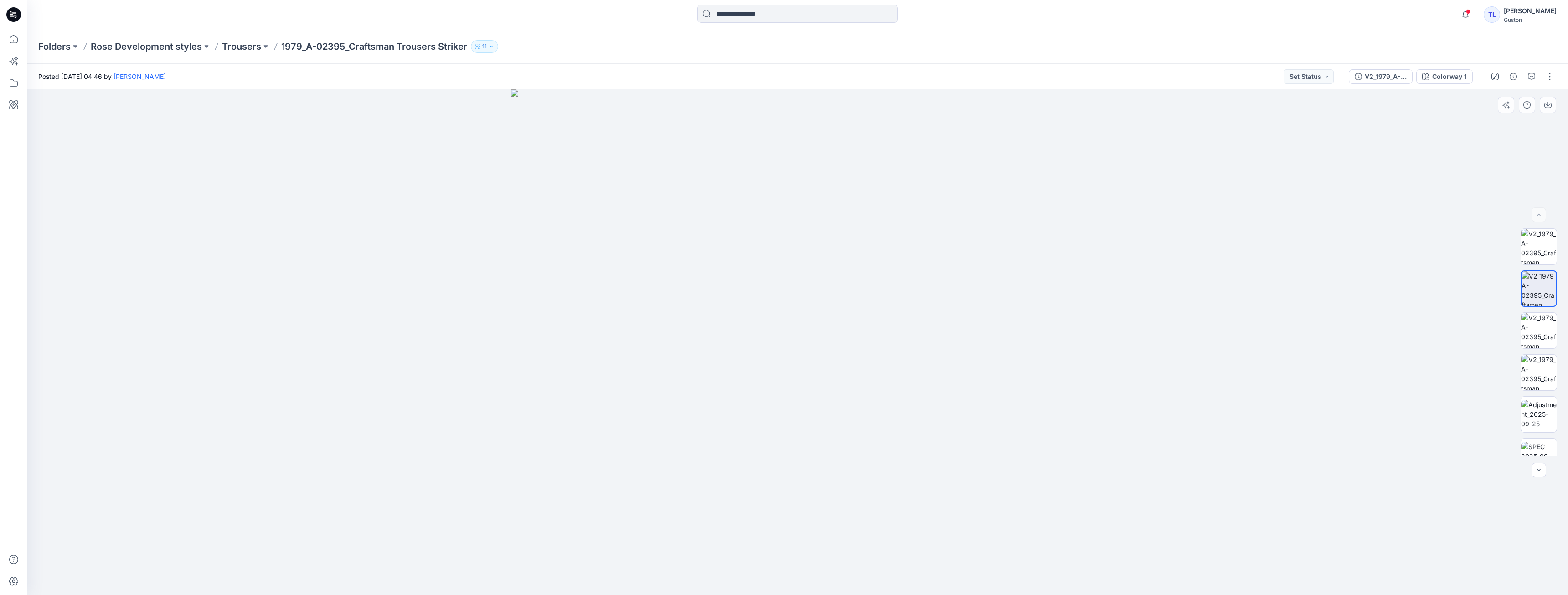
drag, startPoint x: 819, startPoint y: 273, endPoint x: 792, endPoint y: 398, distance: 127.9
click at [792, 398] on img at bounding box center [797, 342] width 573 height 505
click at [1535, 337] on img at bounding box center [1539, 331] width 35 height 35
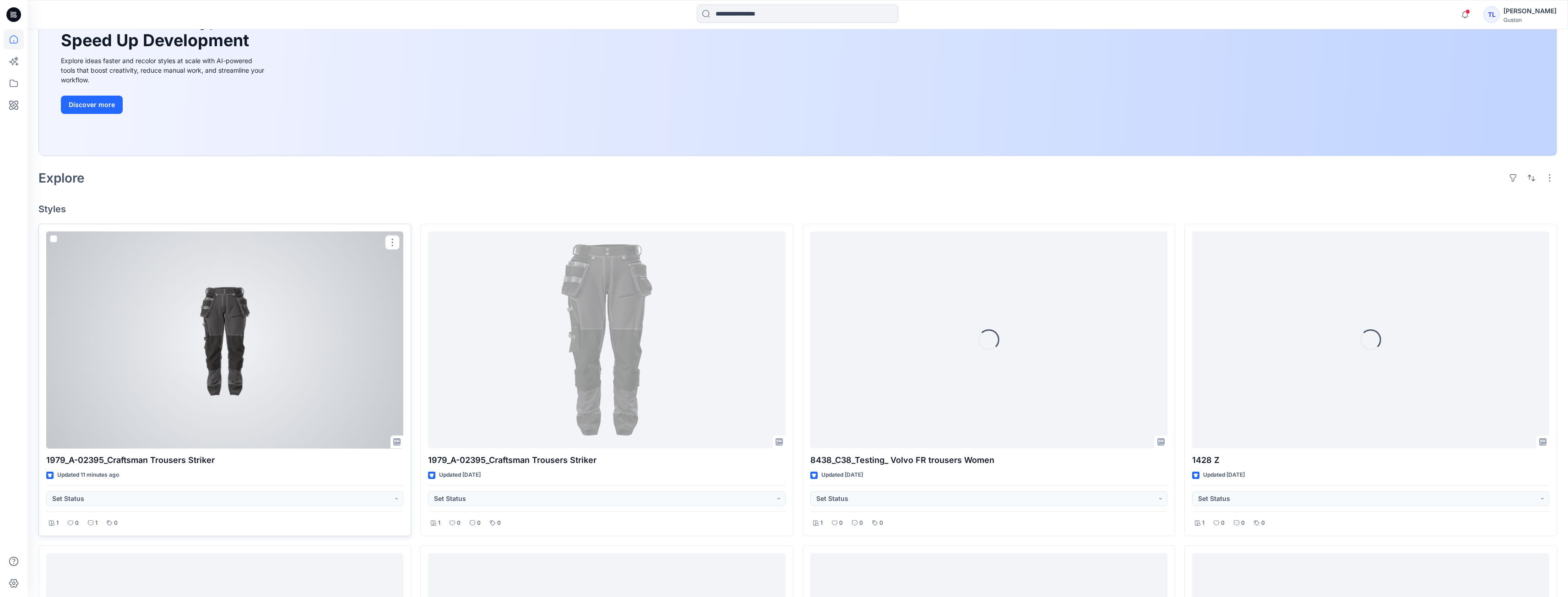
scroll to position [137, 0]
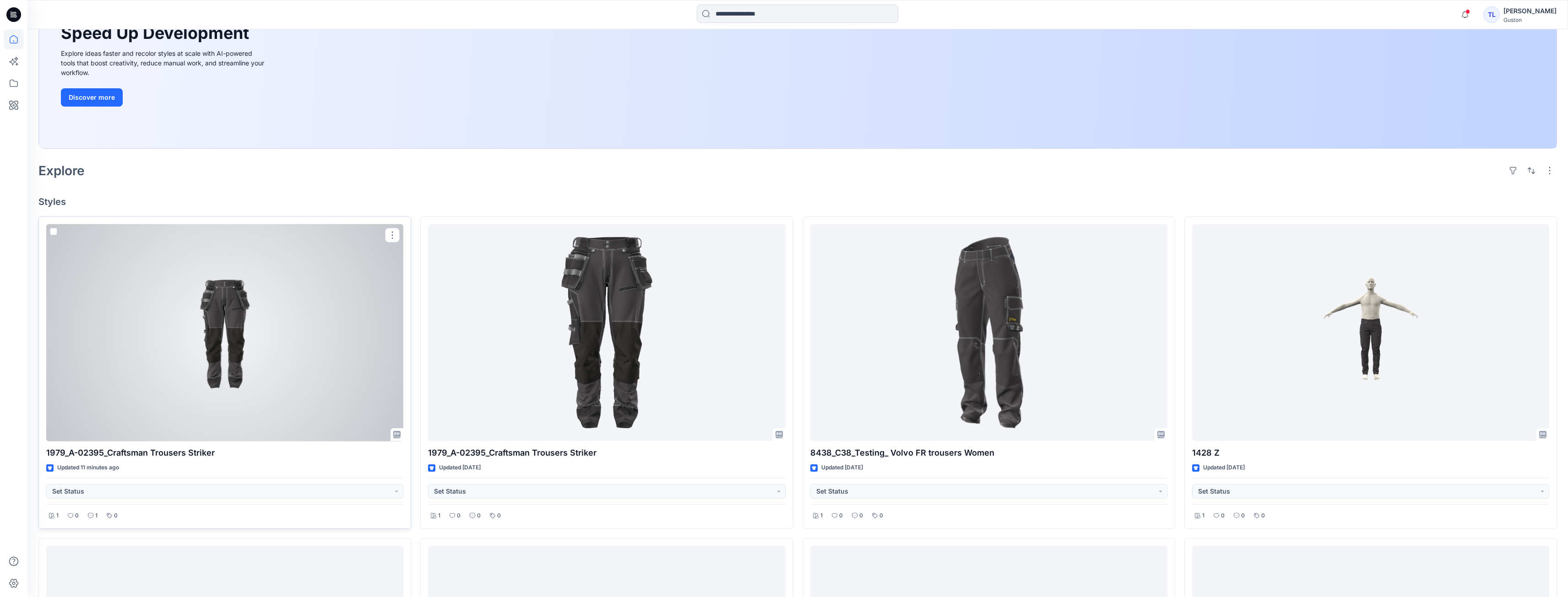
click at [266, 365] on div at bounding box center [225, 333] width 357 height 218
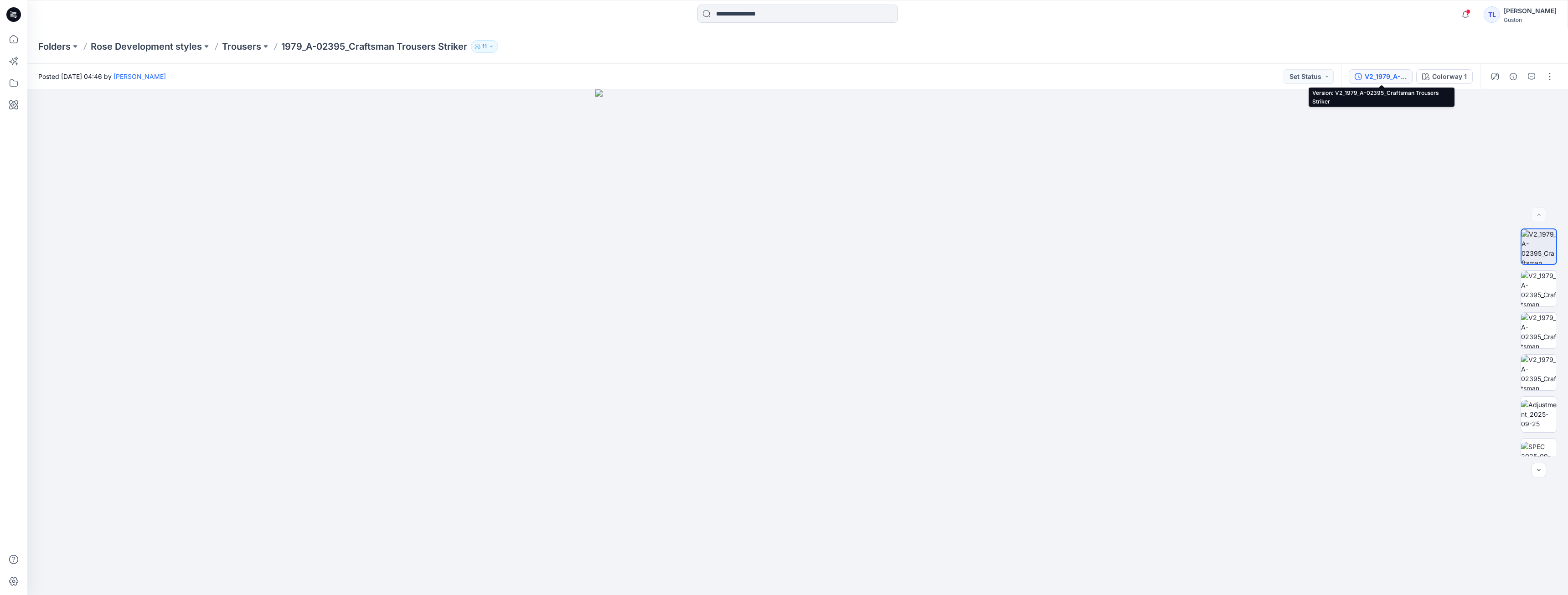
click at [1378, 76] on div "V2_1979_A-02395_Craftsman Trousers Striker" at bounding box center [1385, 77] width 42 height 10
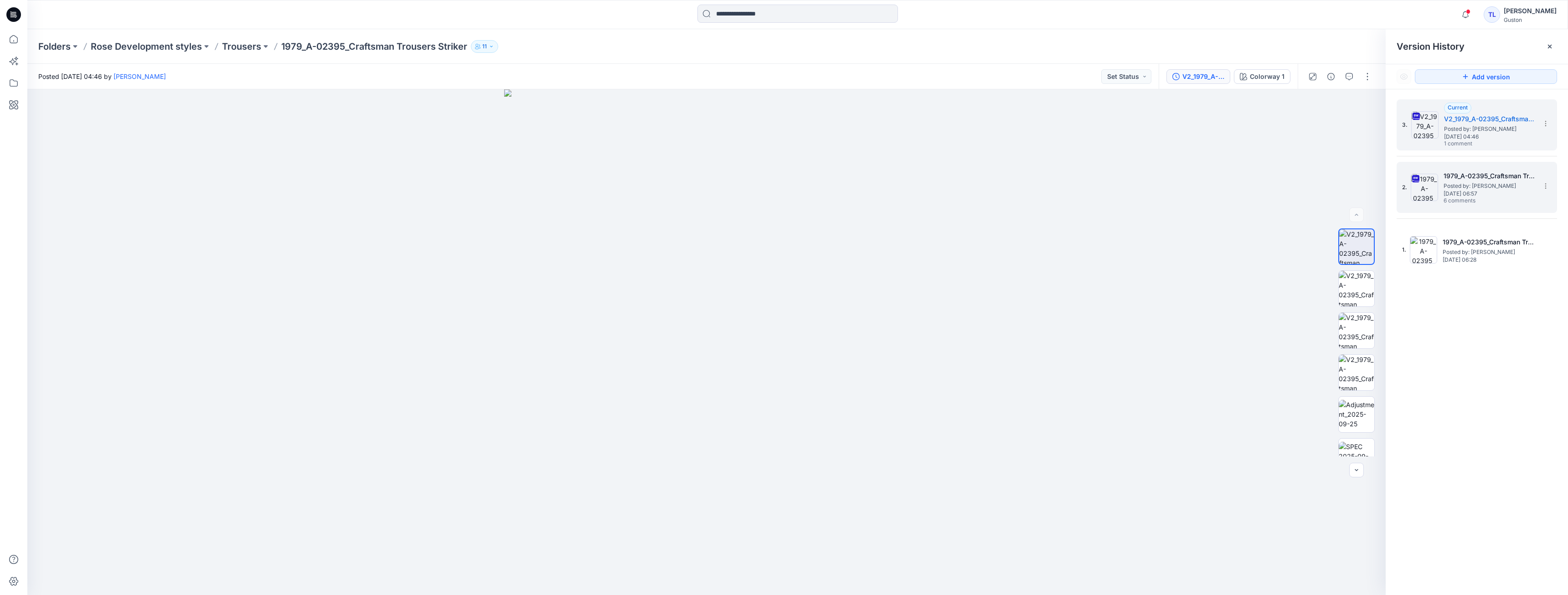
click at [1460, 188] on span "Posted by: [PERSON_NAME]" at bounding box center [1489, 186] width 91 height 9
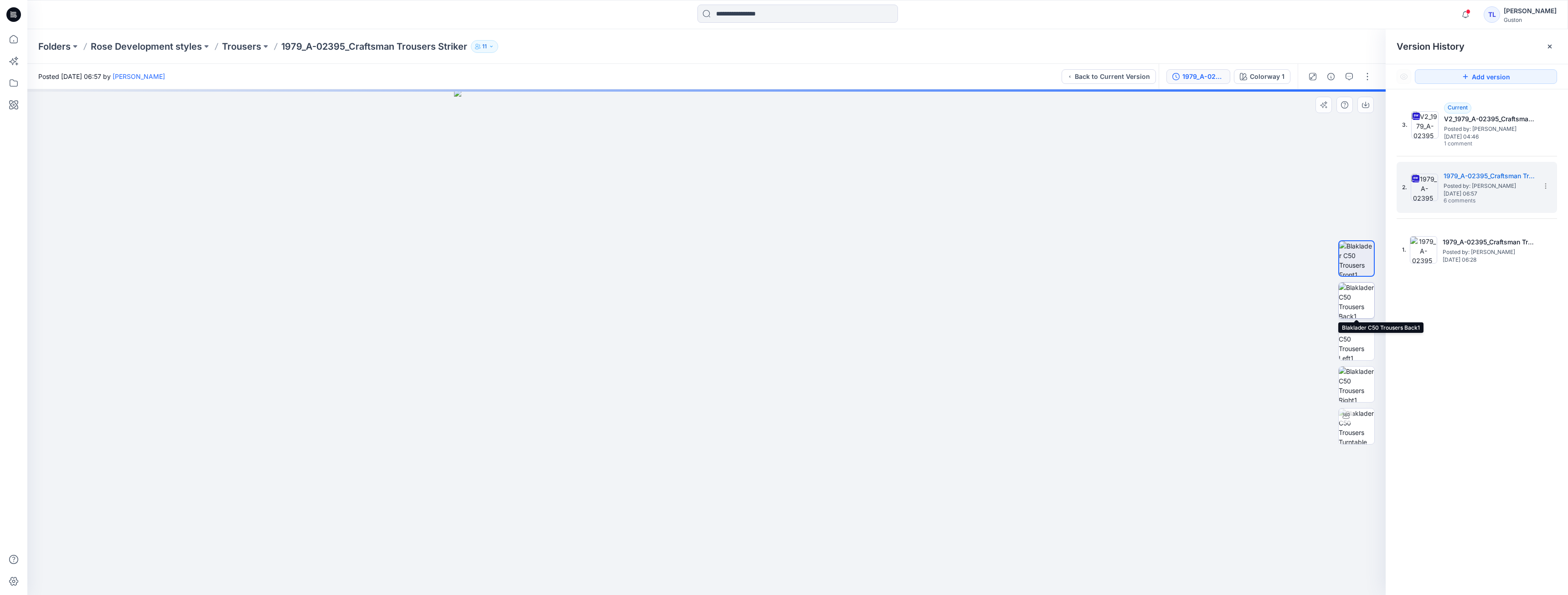
click at [1363, 309] on img at bounding box center [1356, 300] width 35 height 35
click at [1348, 268] on img at bounding box center [1356, 258] width 35 height 35
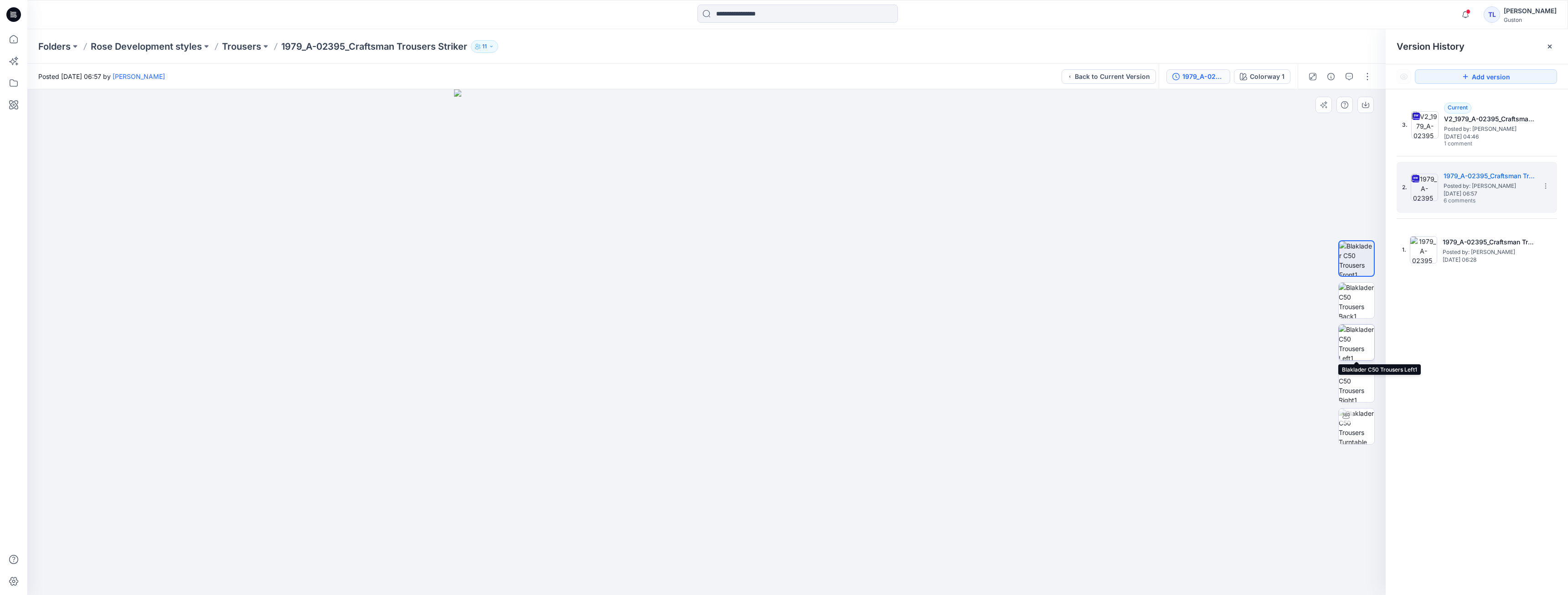
click at [1349, 343] on img at bounding box center [1356, 342] width 35 height 35
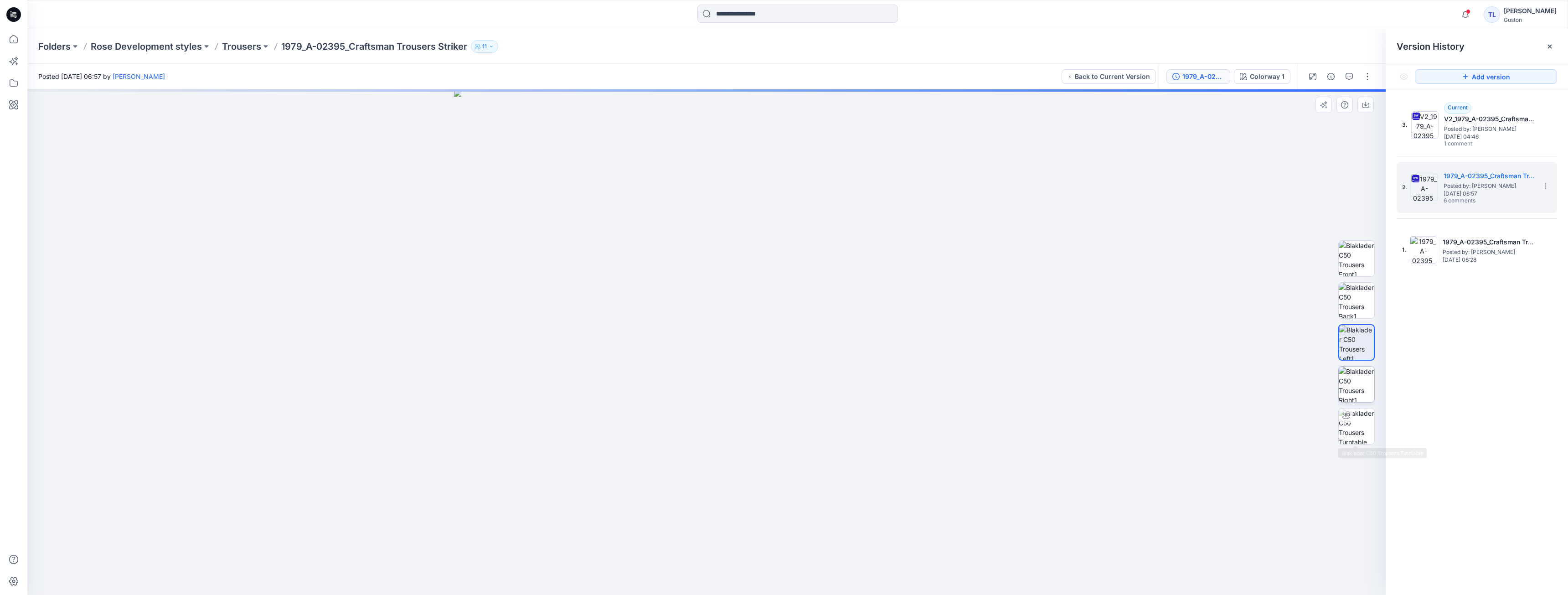
click at [1368, 398] on img at bounding box center [1356, 384] width 35 height 35
click at [1367, 431] on img at bounding box center [1356, 426] width 35 height 35
drag, startPoint x: 1091, startPoint y: 392, endPoint x: 953, endPoint y: 413, distance: 139.6
click at [953, 413] on div at bounding box center [707, 342] width 1359 height 505
drag, startPoint x: 1031, startPoint y: 364, endPoint x: 1008, endPoint y: 373, distance: 24.7
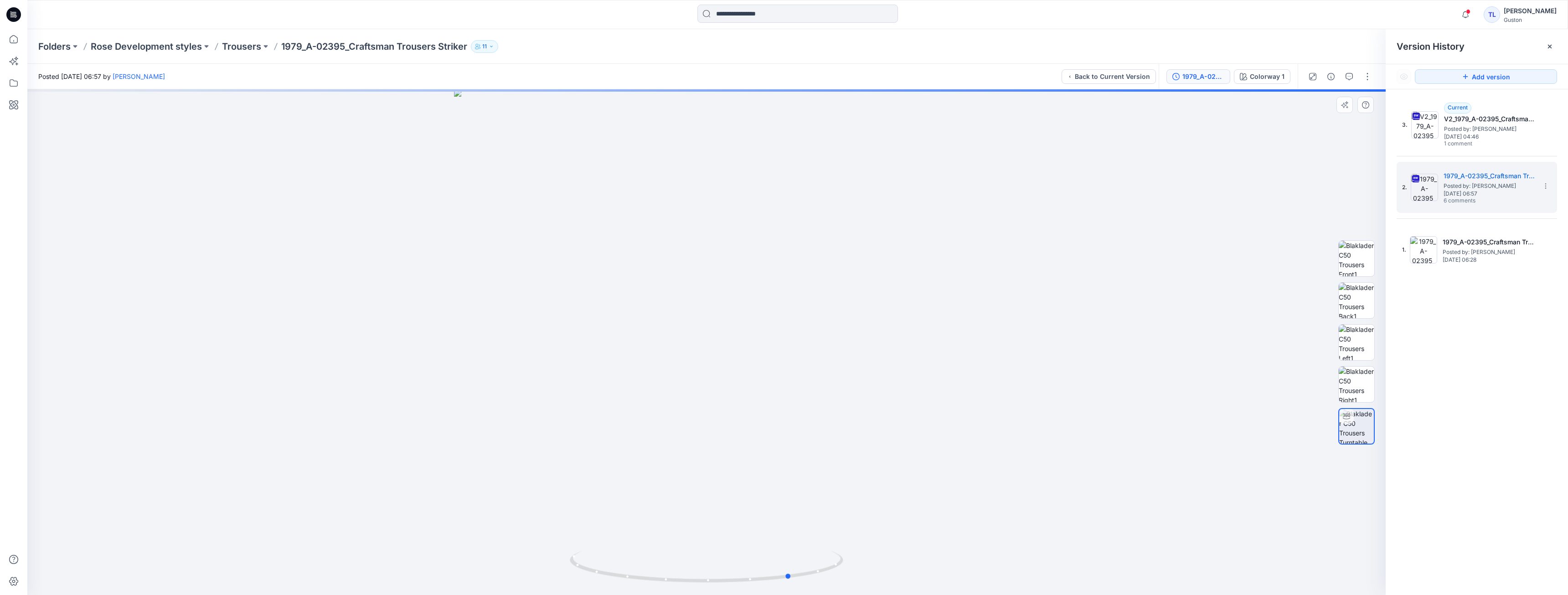
click at [1008, 371] on div at bounding box center [707, 342] width 1359 height 505
drag, startPoint x: 992, startPoint y: 379, endPoint x: 980, endPoint y: 380, distance: 12.0
click at [980, 380] on div at bounding box center [707, 342] width 1359 height 505
drag, startPoint x: 1001, startPoint y: 373, endPoint x: 950, endPoint y: 375, distance: 51.0
click at [950, 375] on div at bounding box center [707, 342] width 1359 height 505
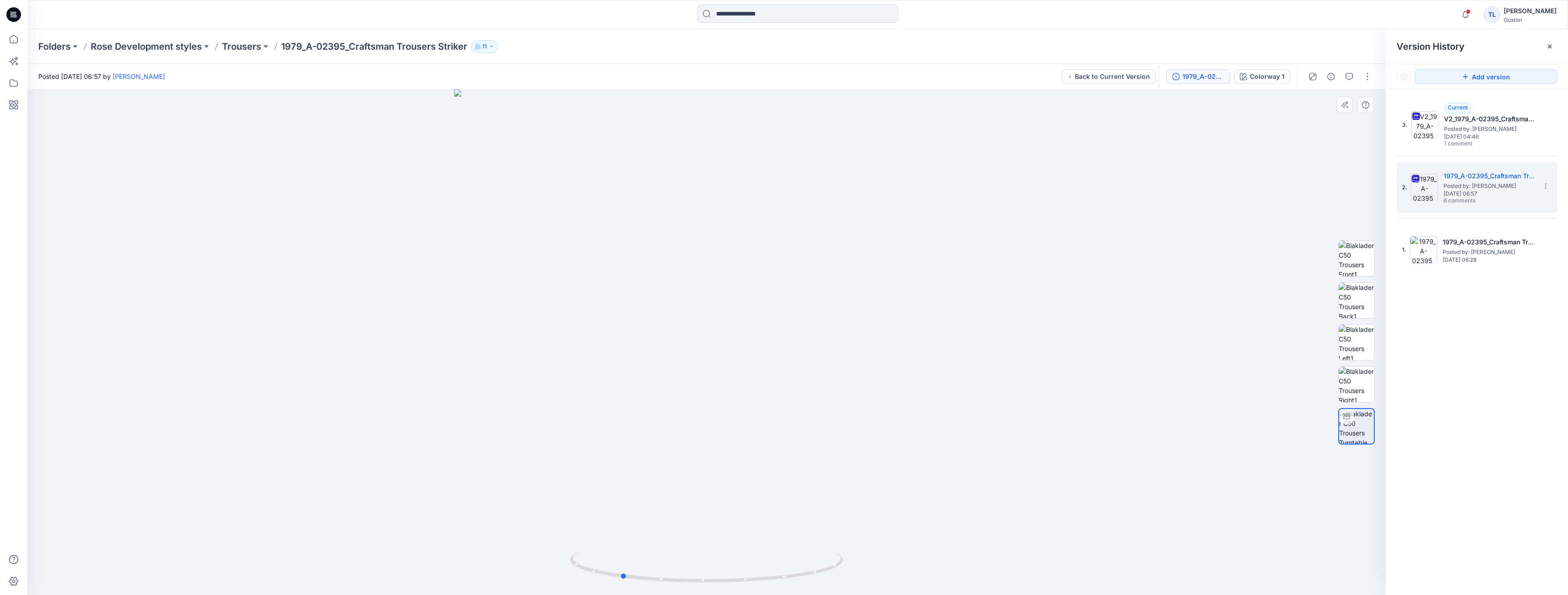
drag, startPoint x: 999, startPoint y: 365, endPoint x: 929, endPoint y: 379, distance: 71.4
click at [929, 379] on div at bounding box center [707, 342] width 1359 height 505
click at [1468, 257] on span "[DATE] 06:28" at bounding box center [1488, 260] width 91 height 6
click at [1478, 195] on span "[DATE] 06:57" at bounding box center [1489, 194] width 91 height 6
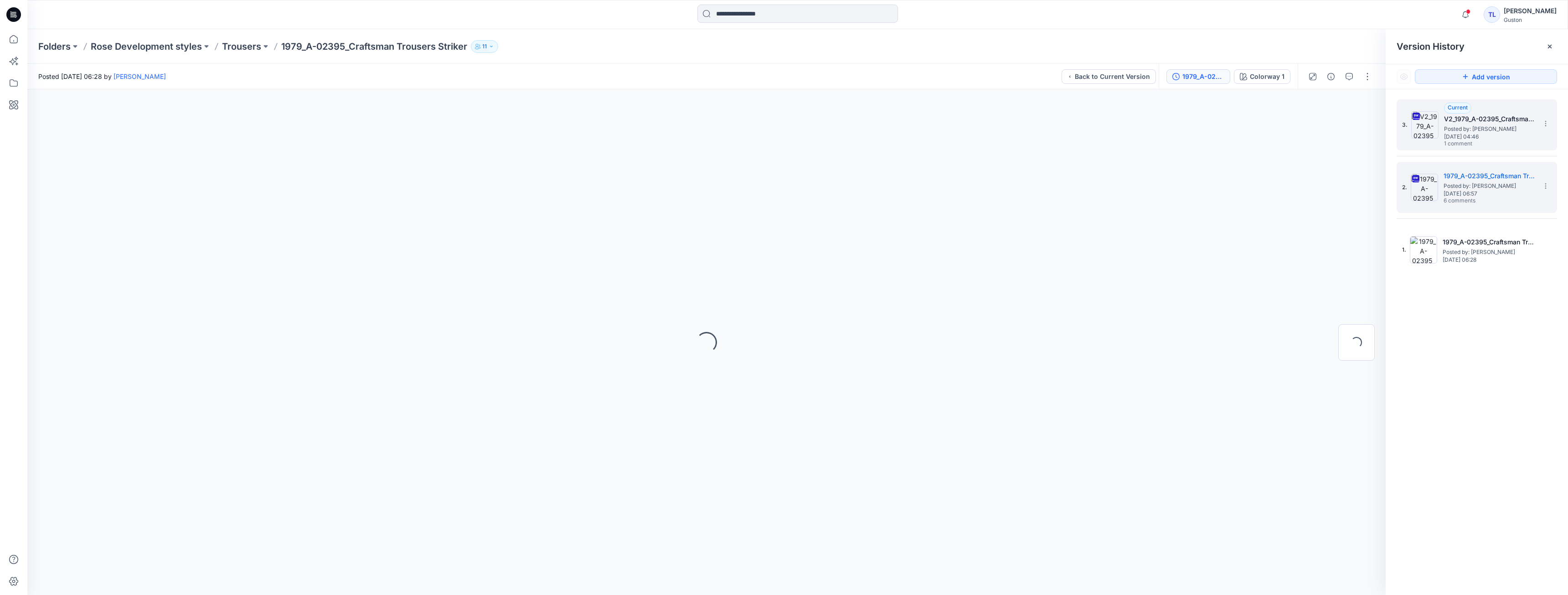
click at [1466, 124] on h5 "V2_1979_A-02395_Craftsman Trousers Striker" at bounding box center [1489, 119] width 91 height 11
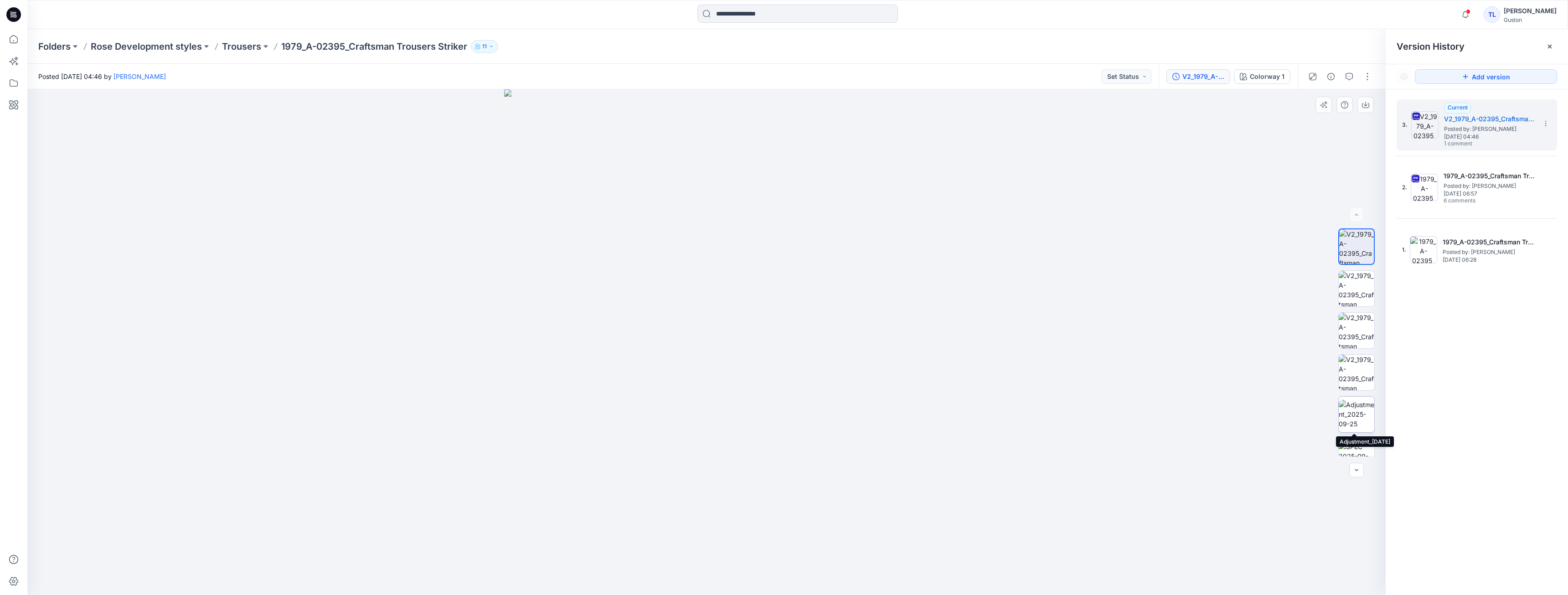
scroll to position [18, 0]
click at [1348, 403] on img at bounding box center [1356, 396] width 35 height 29
click at [1349, 434] on img at bounding box center [1356, 438] width 35 height 29
click at [1351, 362] on img at bounding box center [1356, 354] width 35 height 35
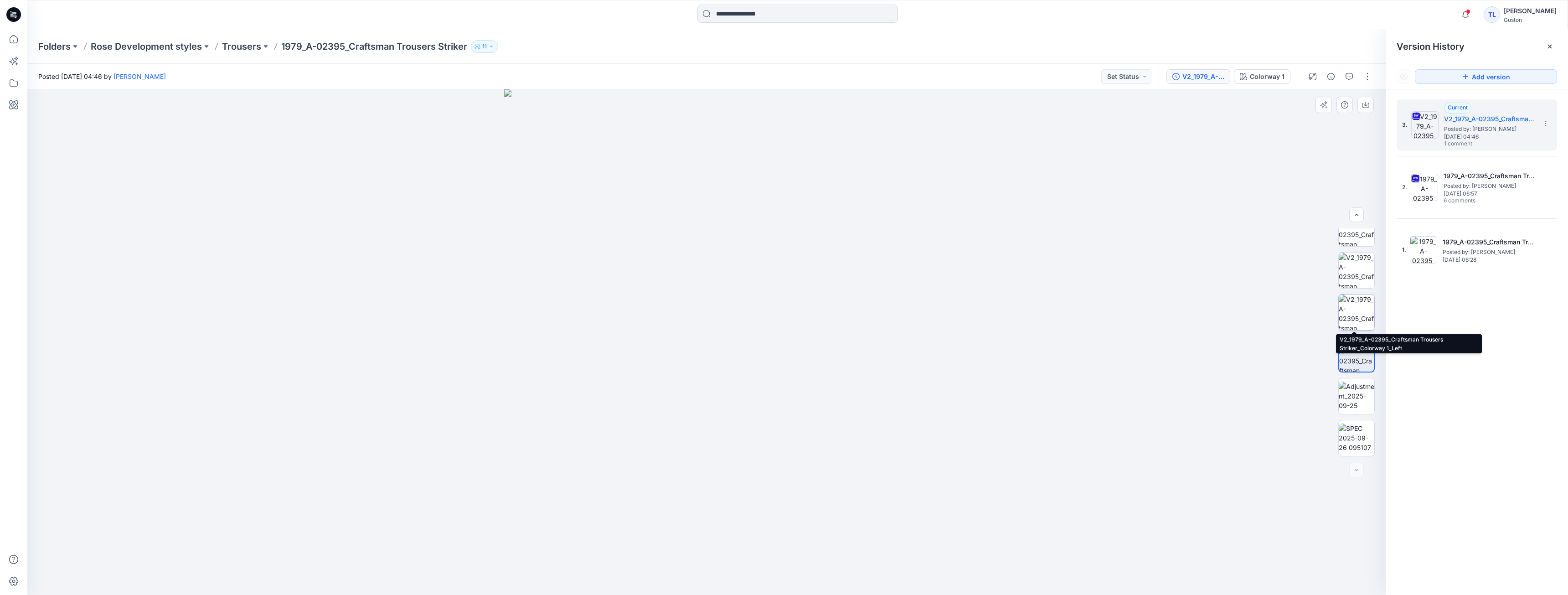
click at [1346, 309] on img at bounding box center [1356, 312] width 35 height 35
click at [1359, 276] on img at bounding box center [1356, 270] width 35 height 35
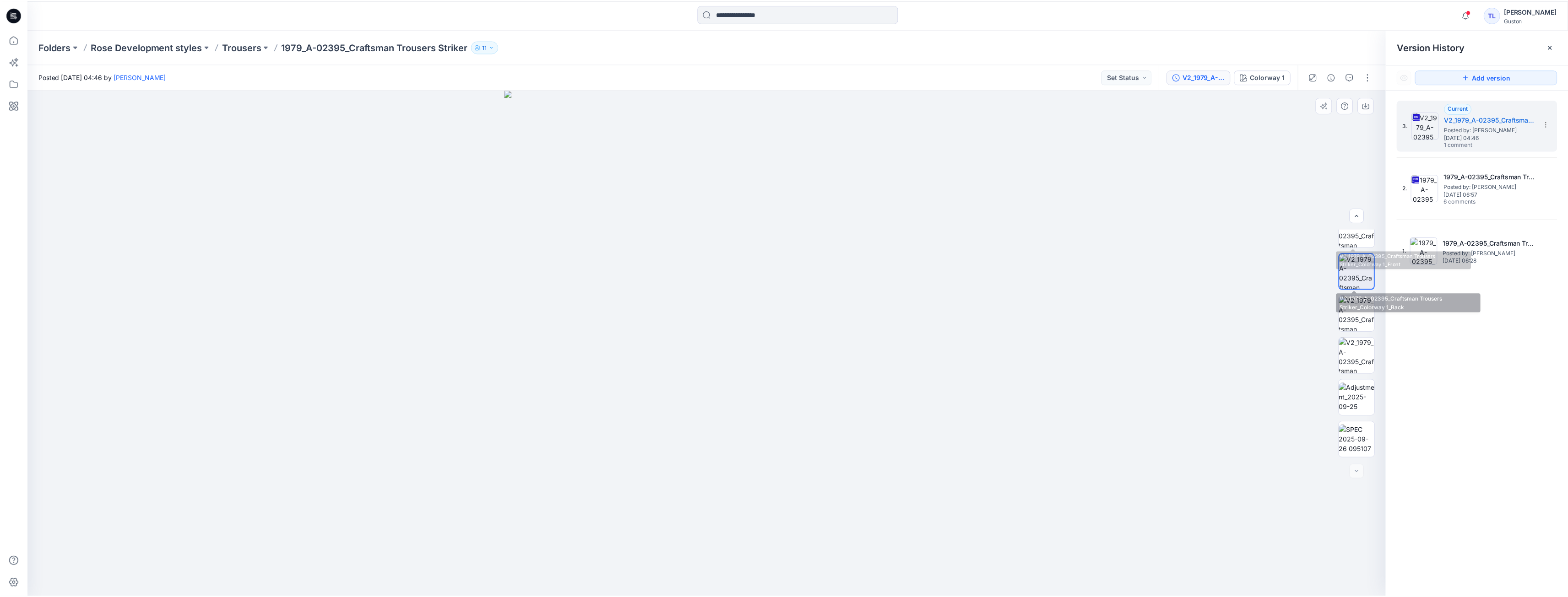
scroll to position [0, 0]
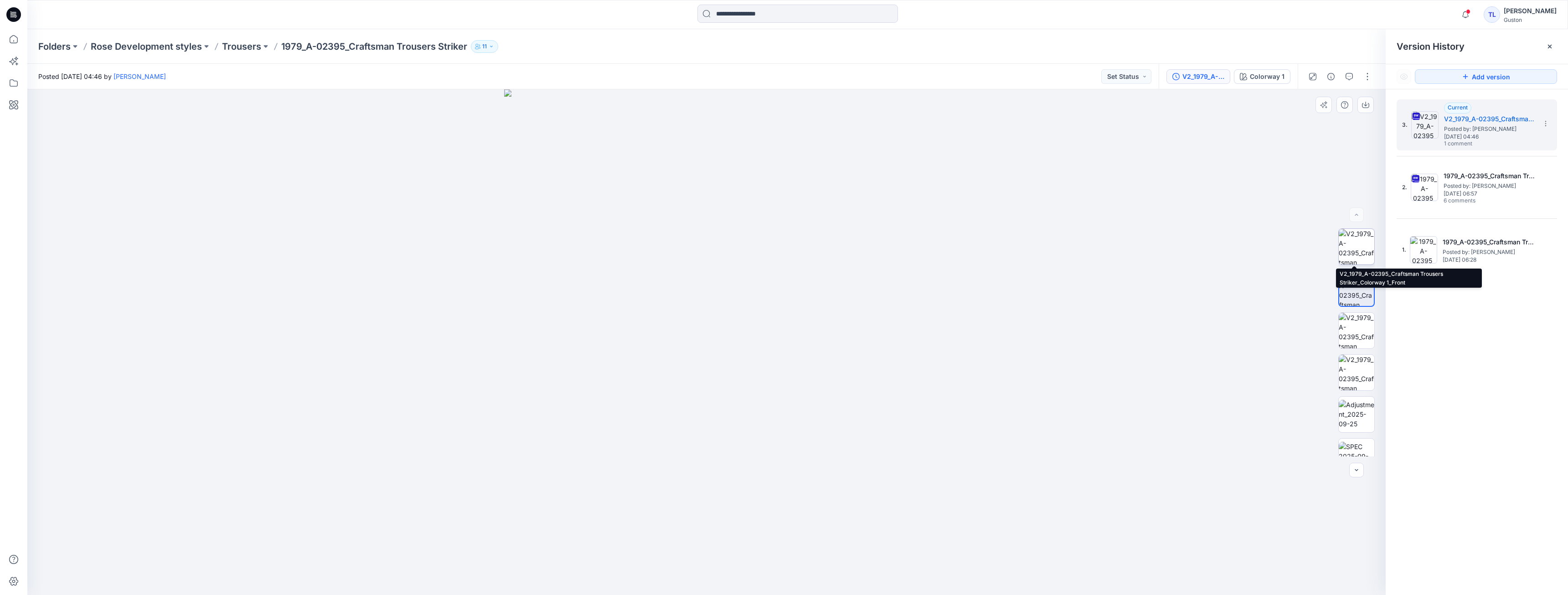
click at [1349, 253] on img at bounding box center [1356, 247] width 35 height 35
drag, startPoint x: 765, startPoint y: 163, endPoint x: 757, endPoint y: 253, distance: 90.4
click at [757, 253] on img at bounding box center [707, 299] width 686 height 591
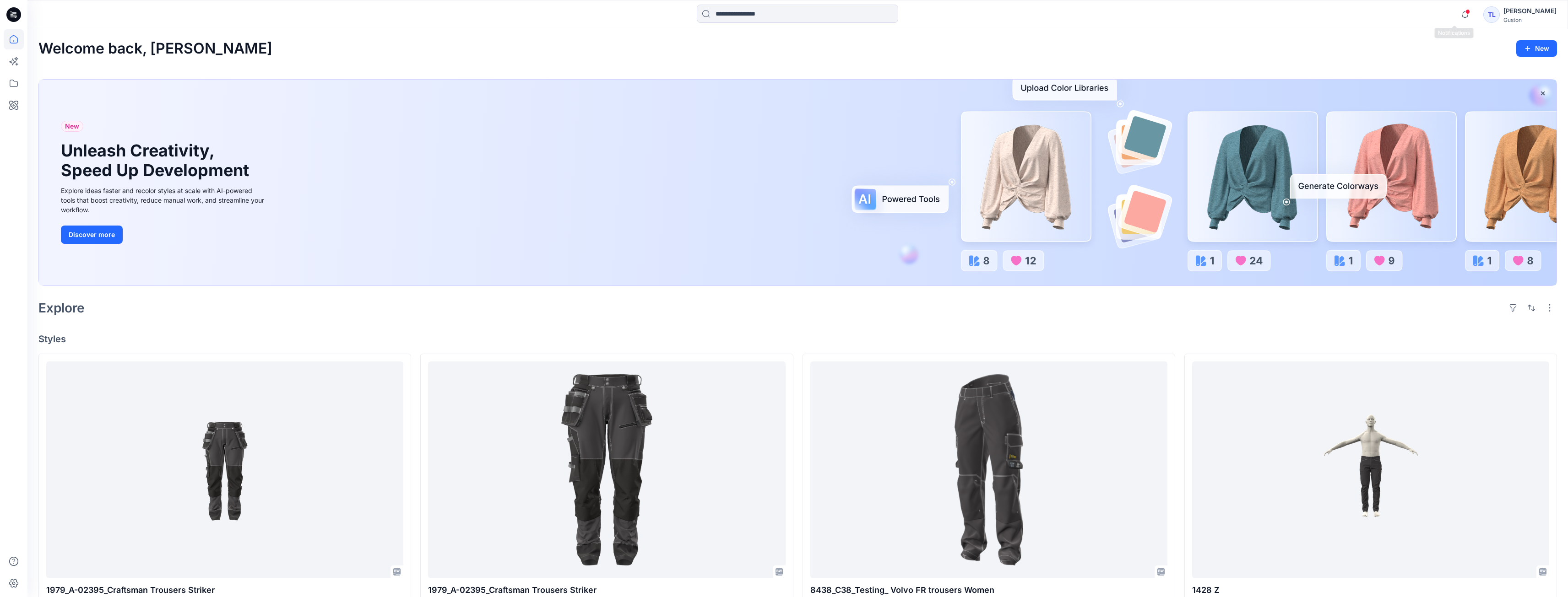
click at [1465, 13] on span at bounding box center [1467, 12] width 4 height 5
click at [1274, 45] on div "Welcome back, [PERSON_NAME] New" at bounding box center [798, 49] width 1518 height 17
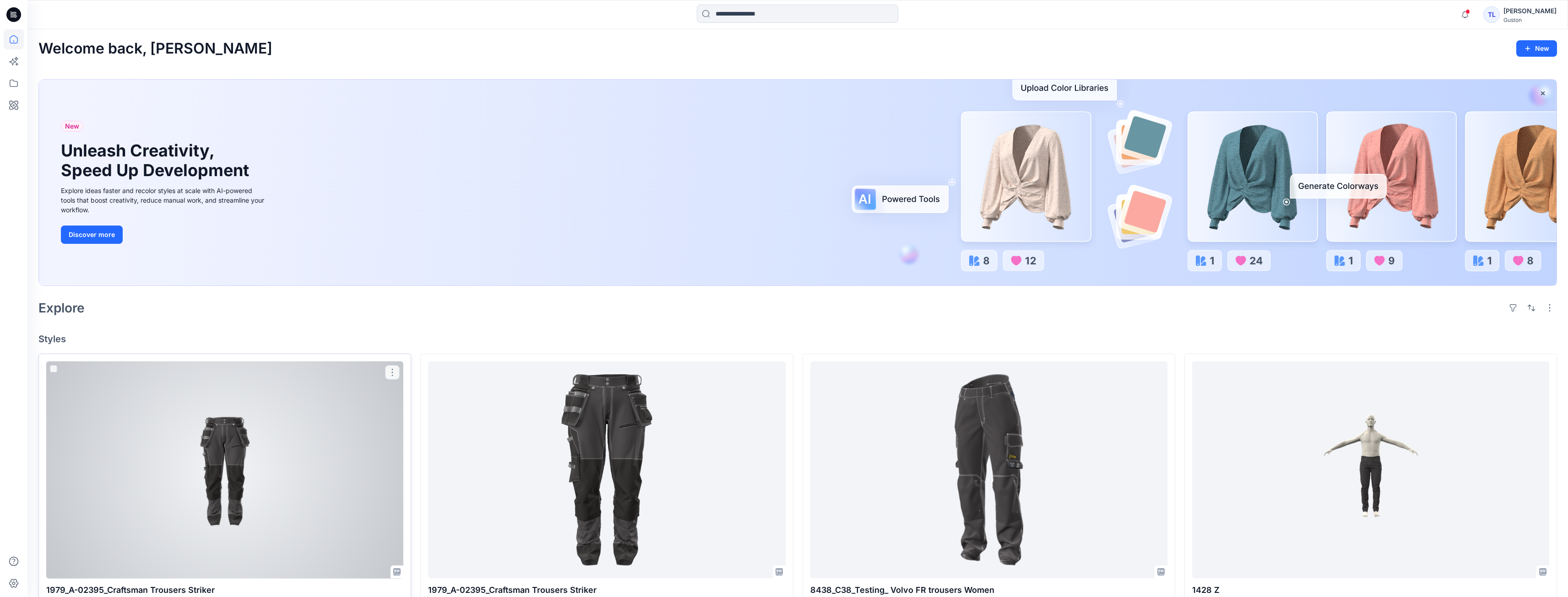
click at [274, 493] on div at bounding box center [225, 471] width 357 height 218
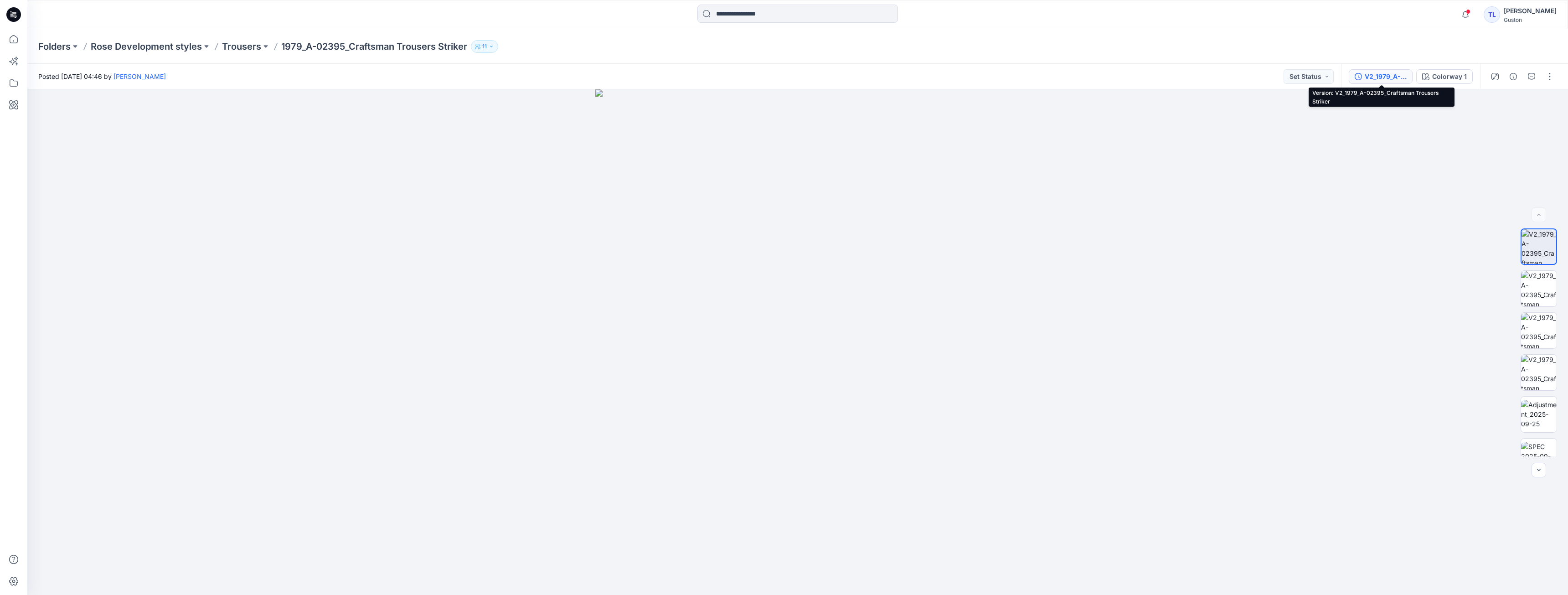
click at [1390, 76] on div "V2_1979_A-02395_Craftsman Trousers Striker" at bounding box center [1385, 77] width 42 height 10
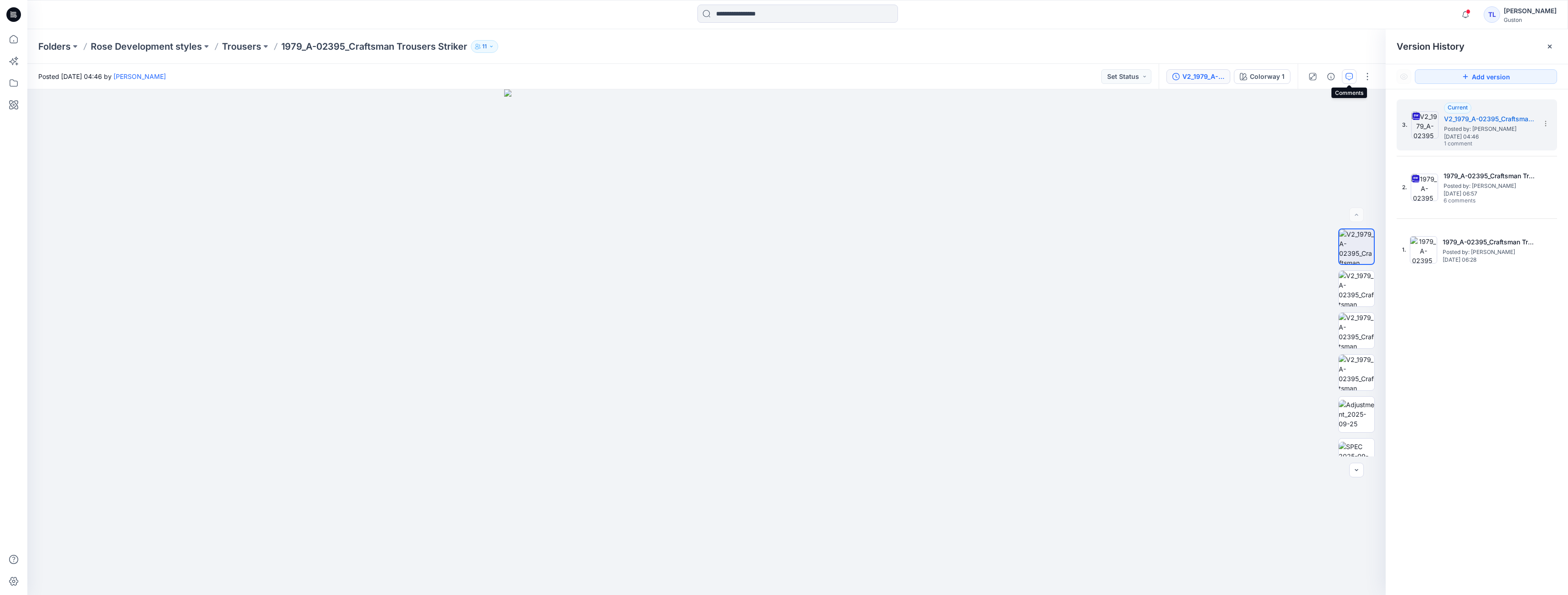
click at [1350, 75] on icon "button" at bounding box center [1349, 77] width 7 height 7
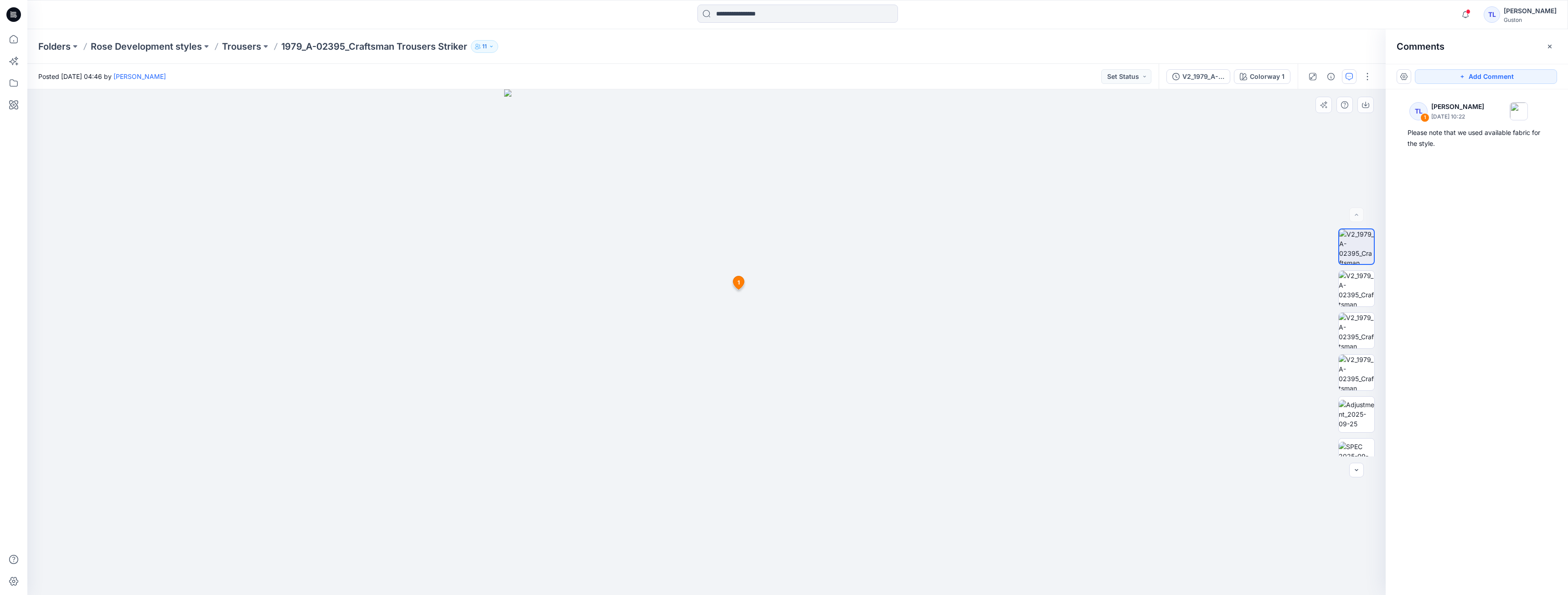
drag, startPoint x: 1113, startPoint y: 386, endPoint x: 1046, endPoint y: 398, distance: 68.1
click at [1046, 398] on div at bounding box center [707, 342] width 1359 height 505
click at [1359, 287] on img at bounding box center [1356, 289] width 35 height 35
click at [1354, 328] on img at bounding box center [1356, 331] width 35 height 35
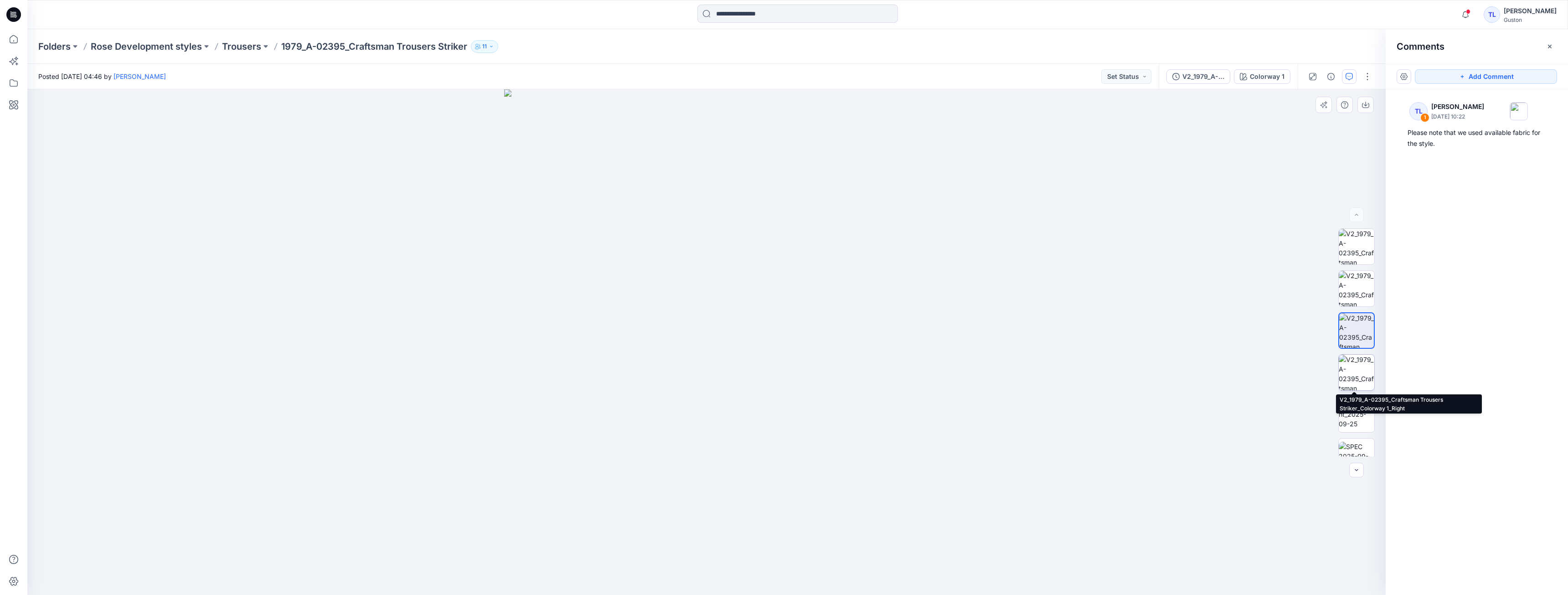
click at [1357, 371] on img at bounding box center [1356, 373] width 35 height 35
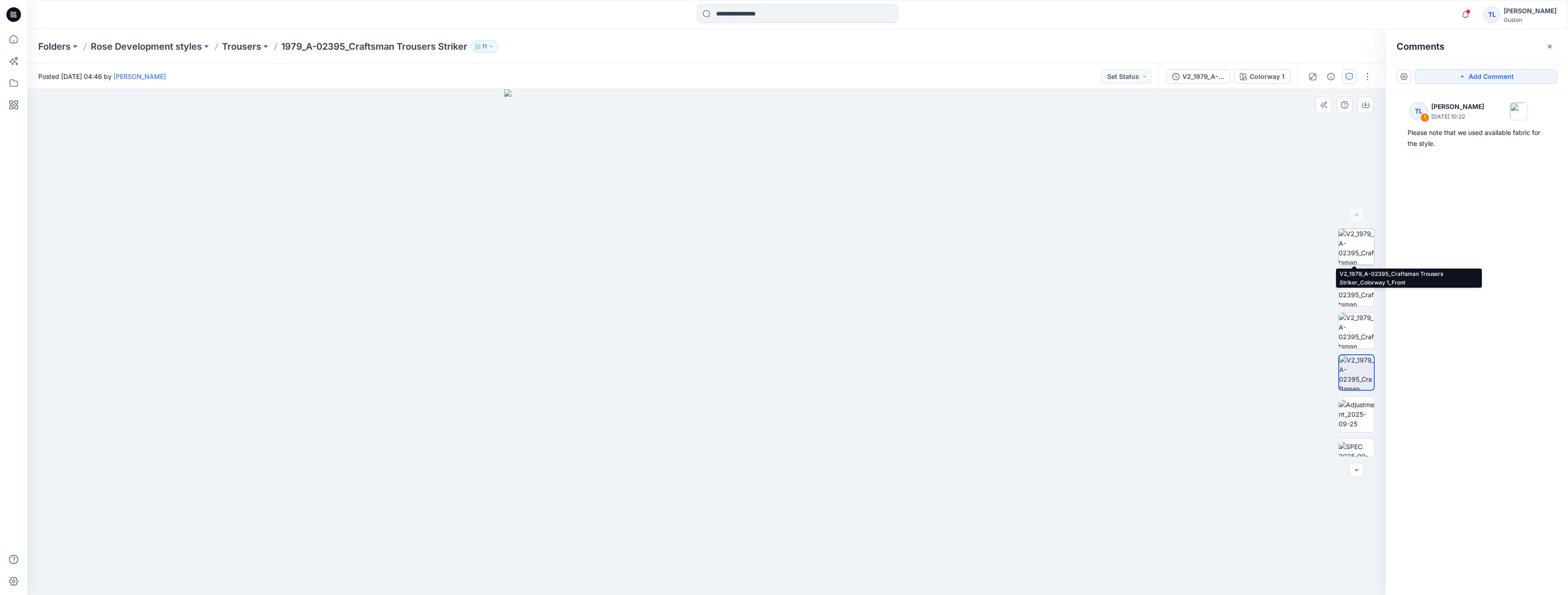
click at [1355, 252] on img at bounding box center [1356, 247] width 35 height 35
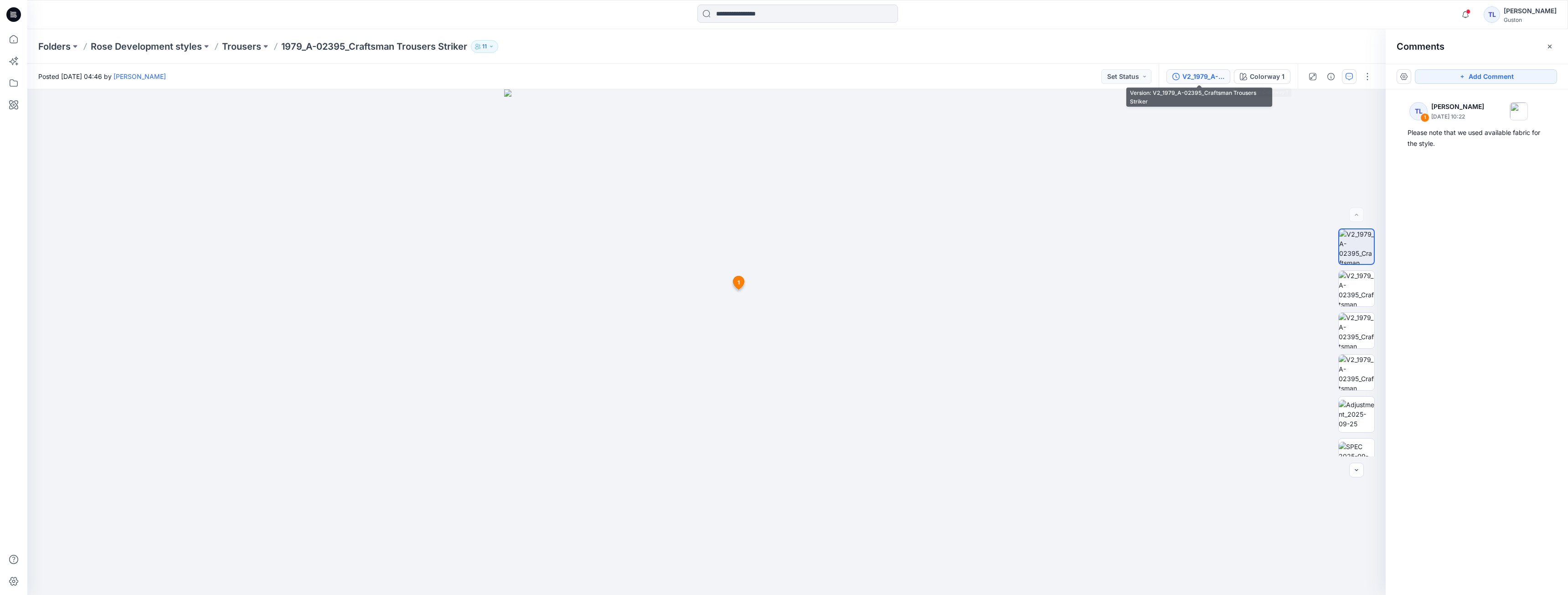
click at [1206, 74] on div "V2_1979_A-02395_Craftsman Trousers Striker" at bounding box center [1203, 77] width 42 height 10
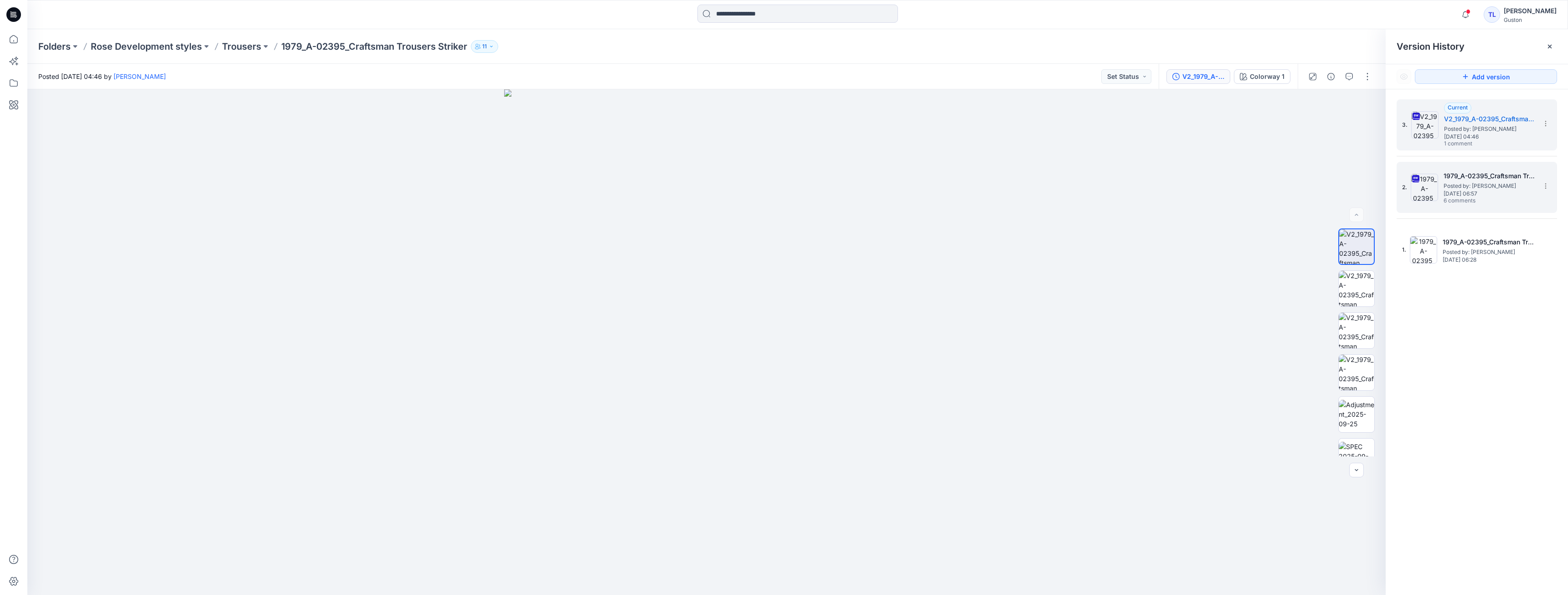
click at [1491, 177] on h5 "1979_A-02395_Craftsman Trousers Striker" at bounding box center [1489, 176] width 91 height 11
click at [1347, 76] on icon "button" at bounding box center [1349, 77] width 7 height 7
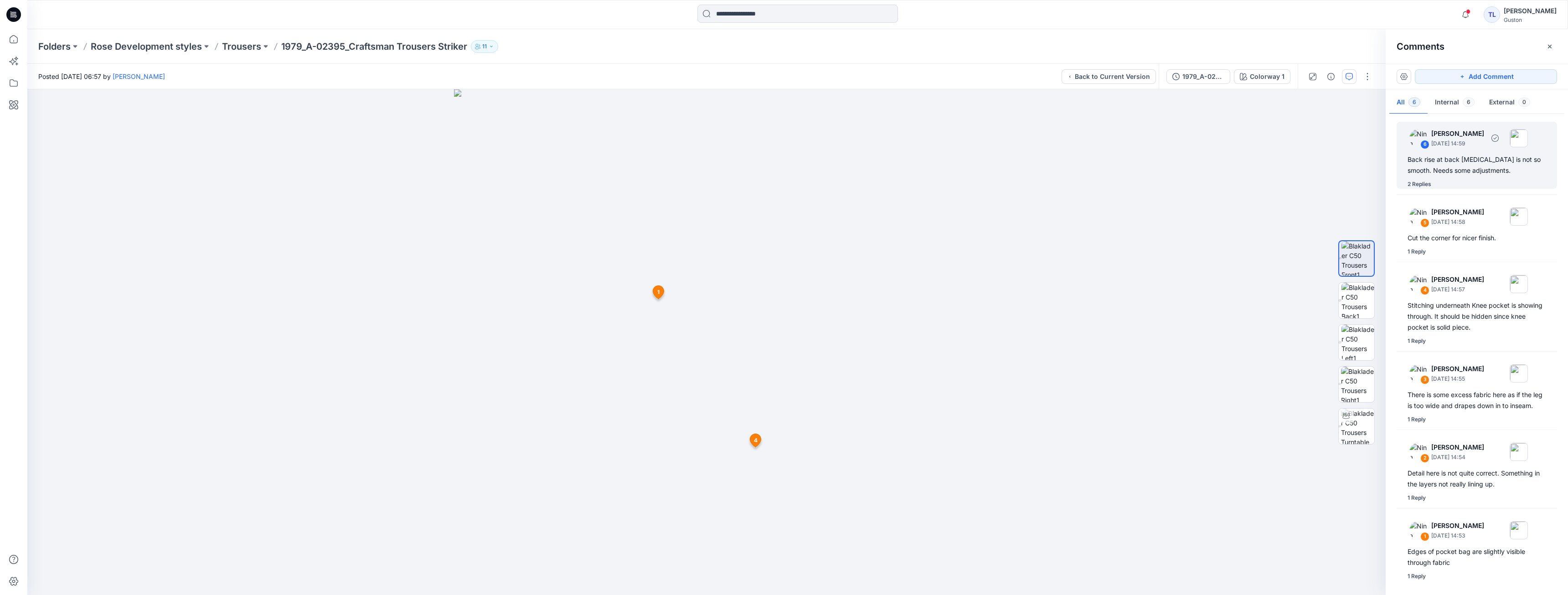
click at [1468, 183] on div "2 Replies" at bounding box center [1482, 184] width 150 height 9
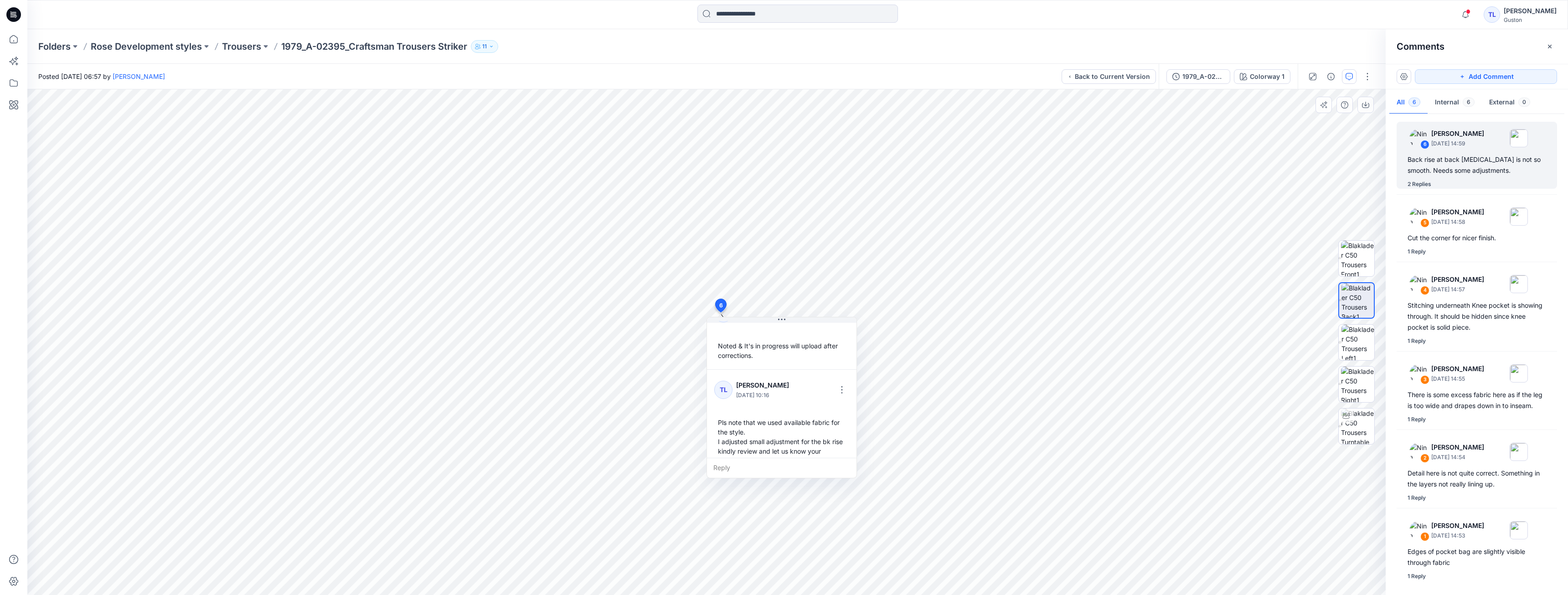
scroll to position [121, 0]
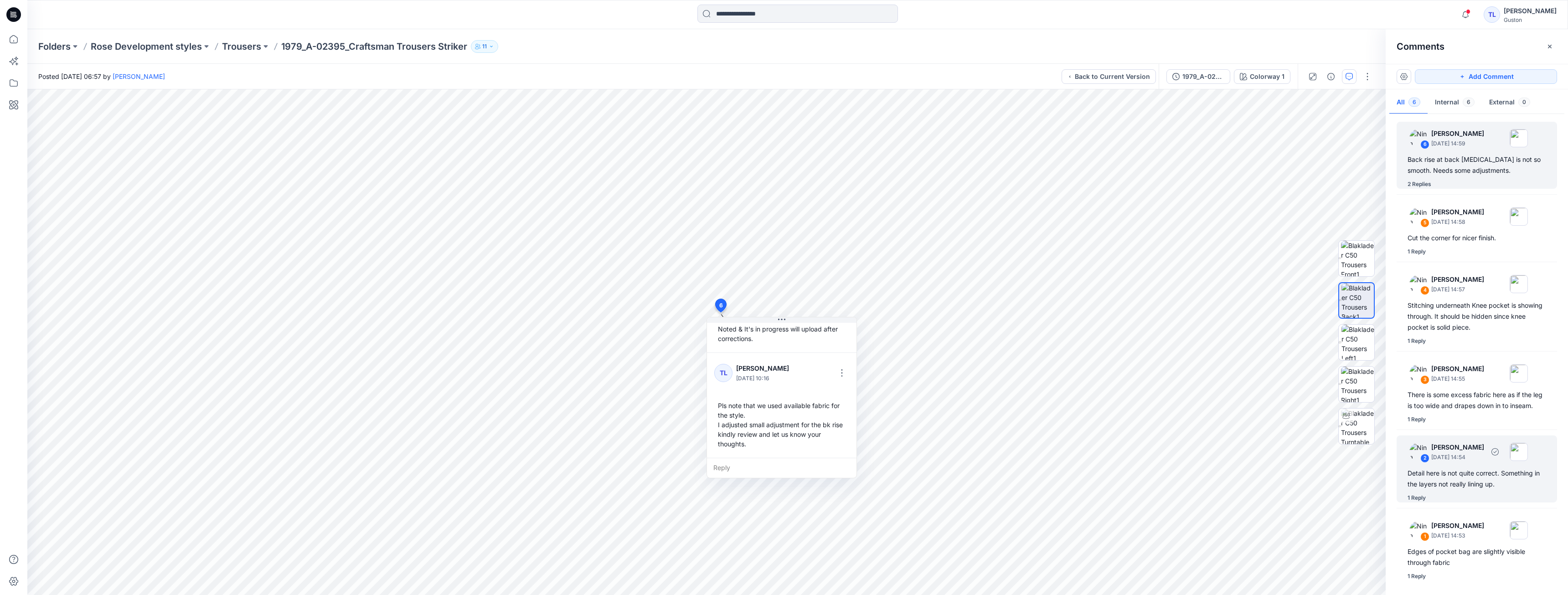
click at [1463, 484] on div "Detail here is not quite correct. Something in the layers not really lining up." at bounding box center [1477, 479] width 139 height 22
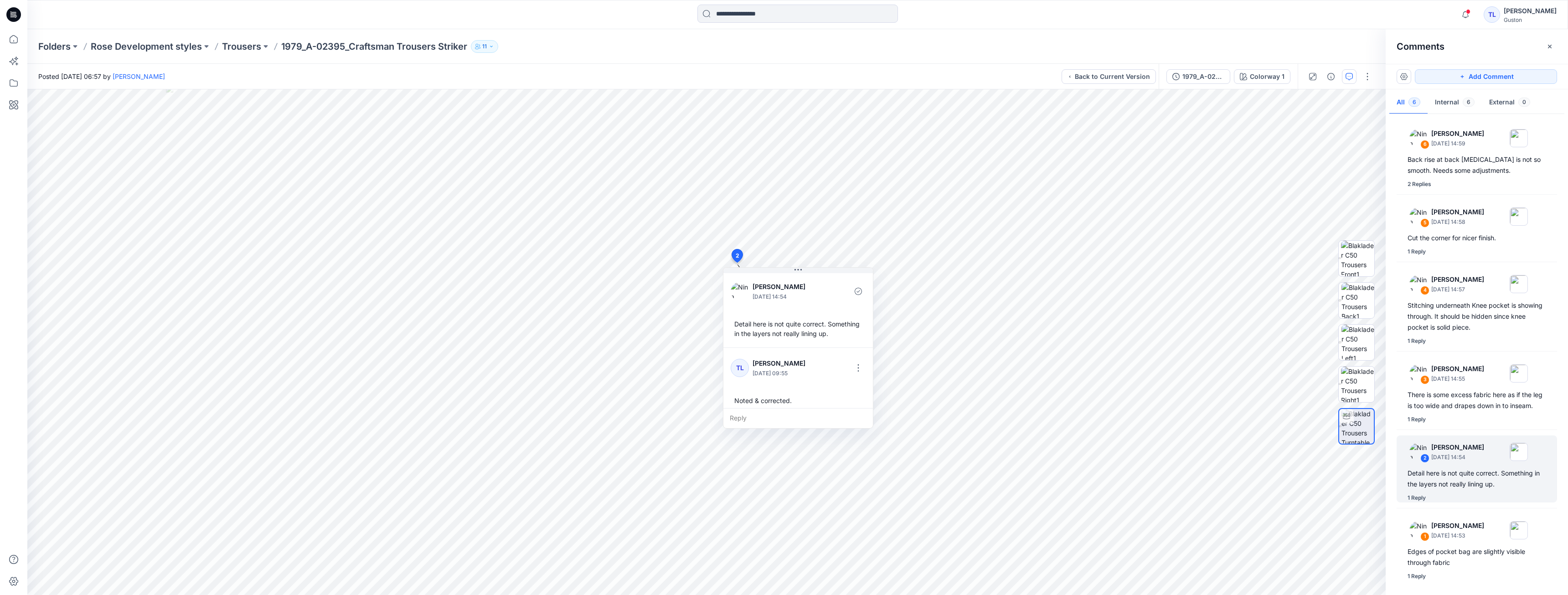
click at [1467, 424] on div "6 [PERSON_NAME] [DATE] 14:59 Back rise at back [MEDICAL_DATA] is not so smooth.…" at bounding box center [1477, 352] width 183 height 472
click at [1469, 406] on div "There is some excess fabric here as if the leg is too wide and drapes down in t…" at bounding box center [1477, 401] width 139 height 22
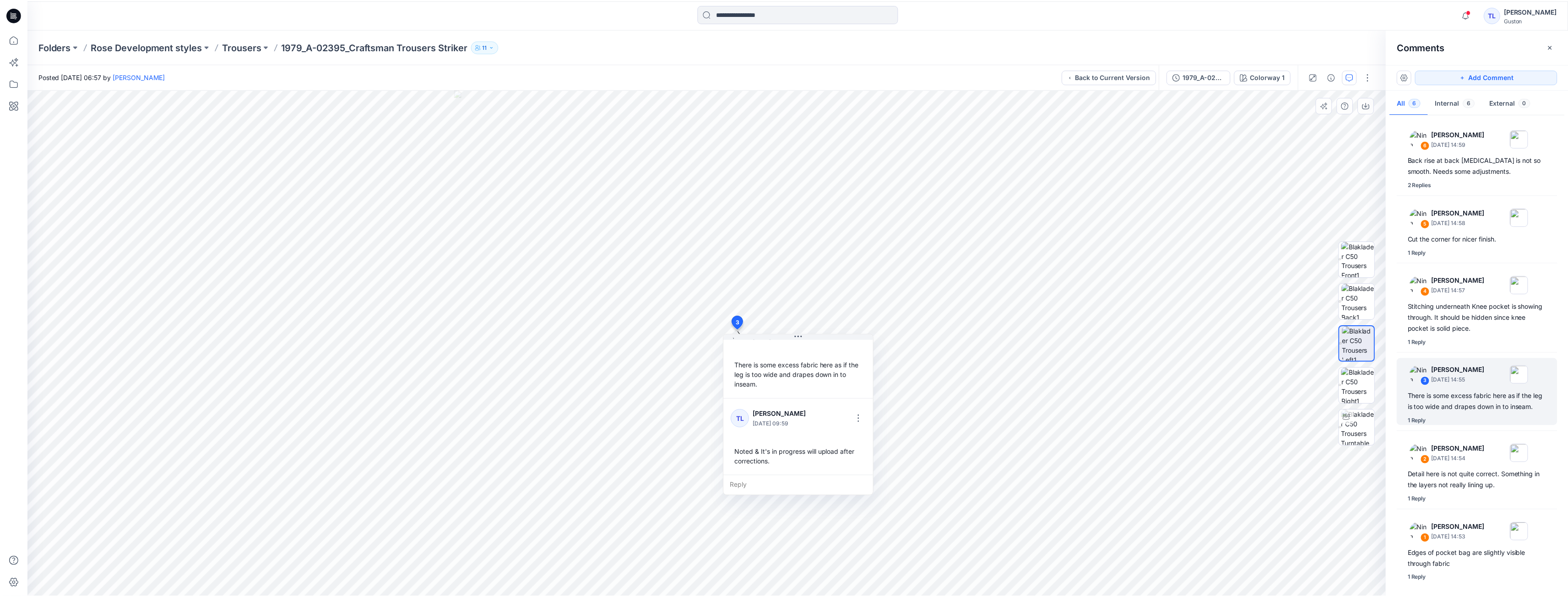
scroll to position [0, 0]
